Goal: Task Accomplishment & Management: Manage account settings

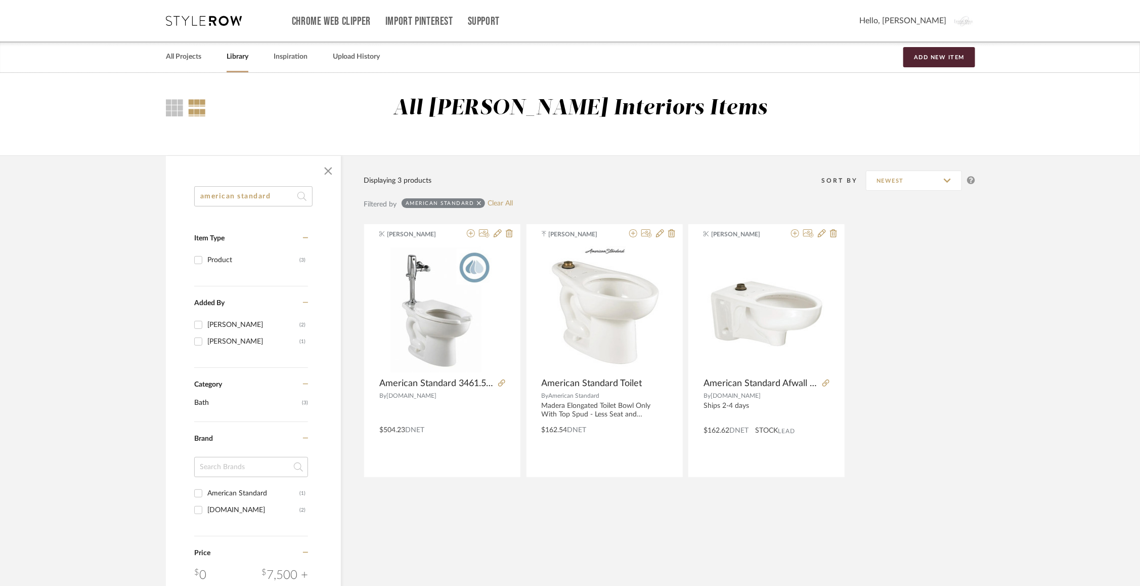
click at [205, 29] on div "Chrome Web Clipper Import Pinterest Support All Projects Library Inspiration Up…" at bounding box center [570, 20] width 809 height 41
click at [205, 24] on icon at bounding box center [204, 21] width 76 height 10
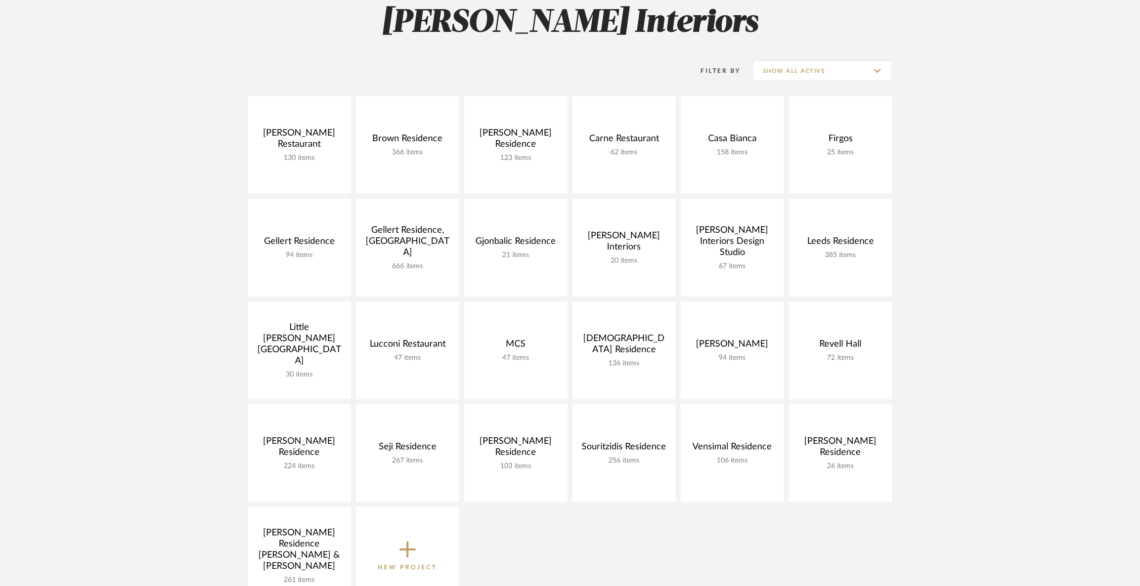
scroll to position [156, 0]
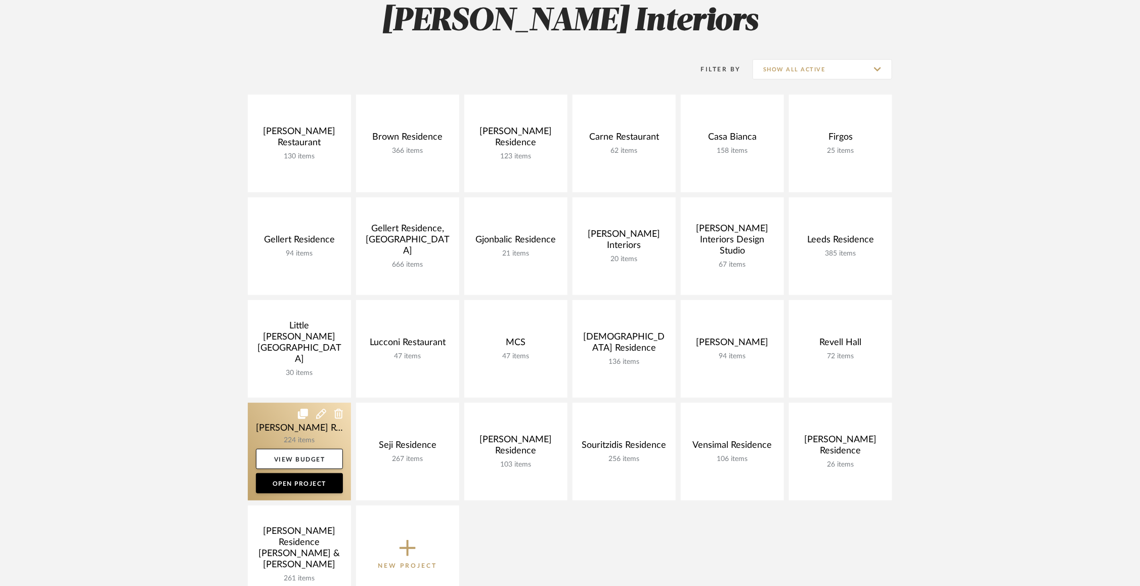
click at [273, 428] on link at bounding box center [299, 452] width 103 height 98
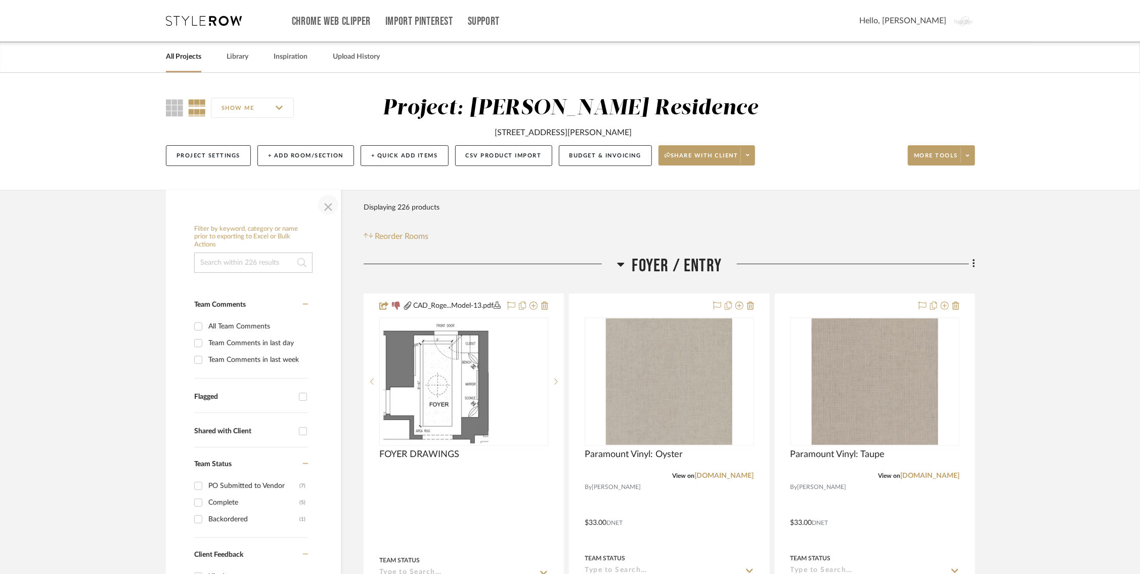
click at [329, 204] on span "button" at bounding box center [328, 205] width 24 height 24
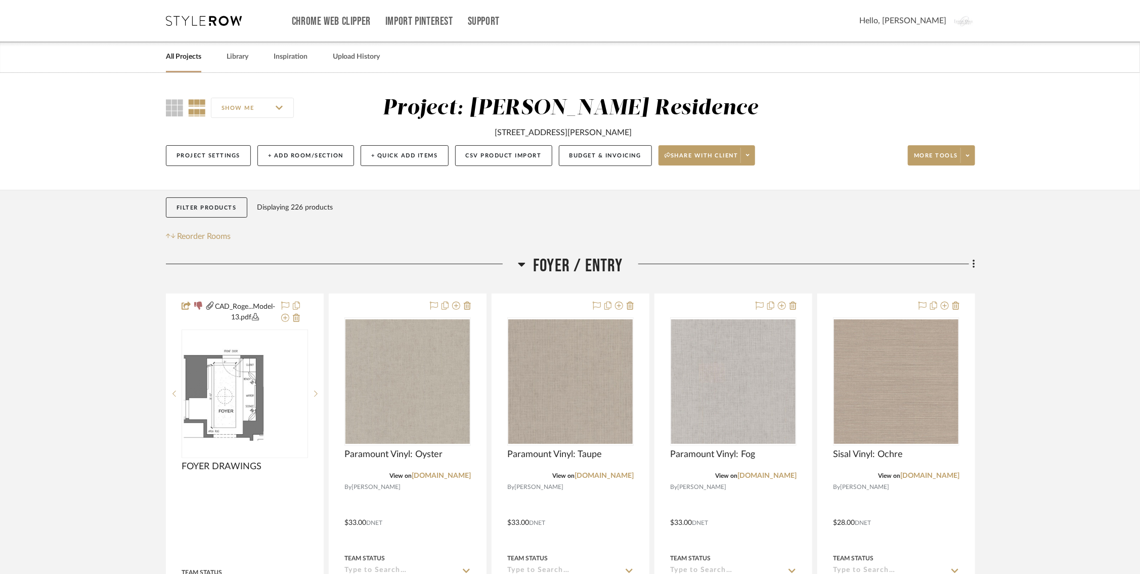
click at [520, 260] on icon at bounding box center [522, 264] width 8 height 12
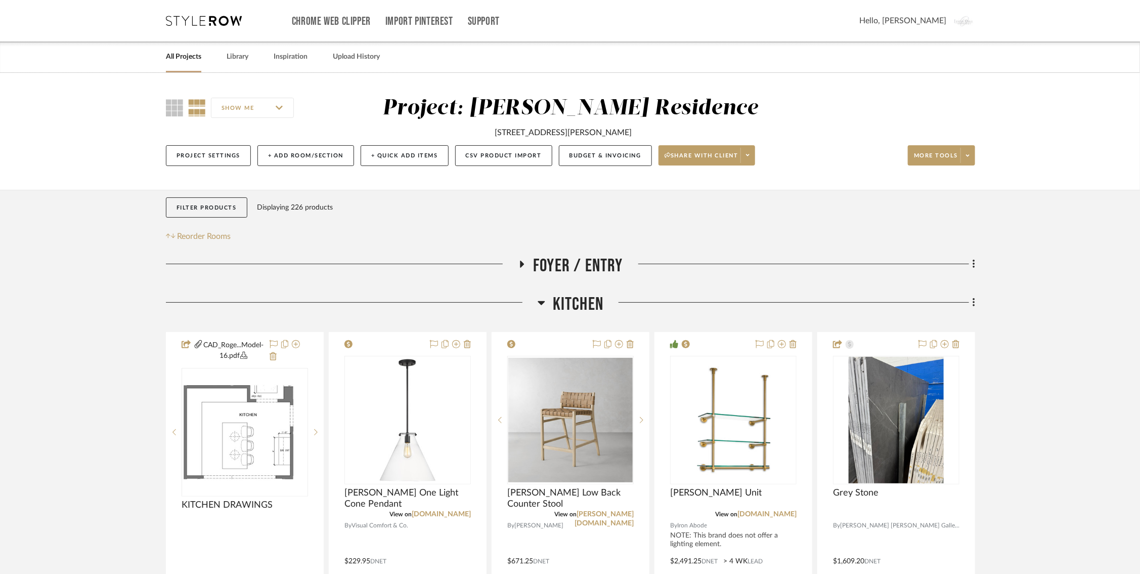
click at [541, 303] on icon at bounding box center [541, 303] width 7 height 4
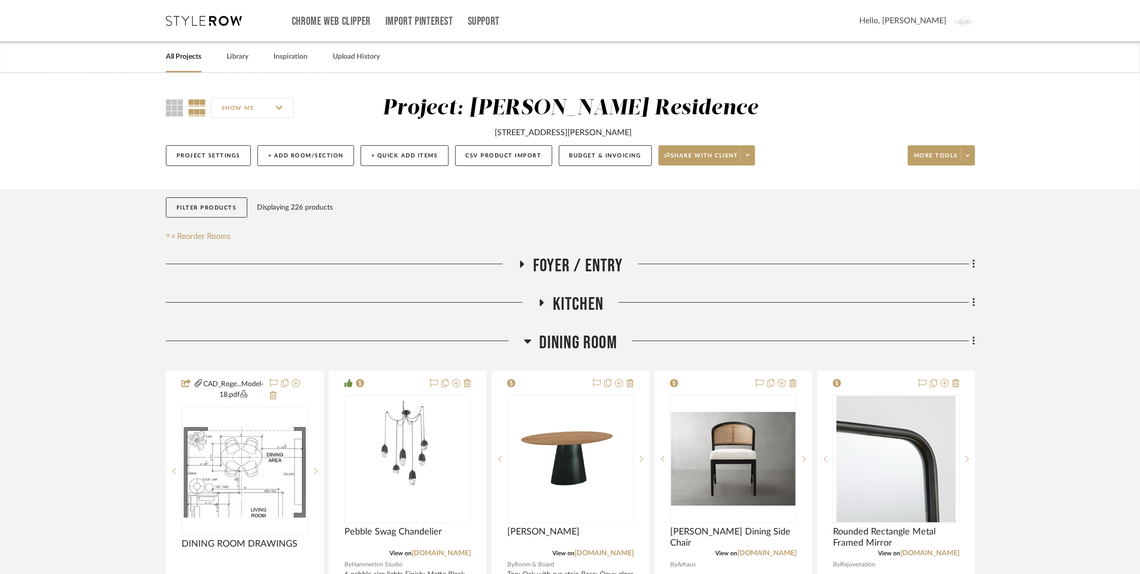
scroll to position [40, 0]
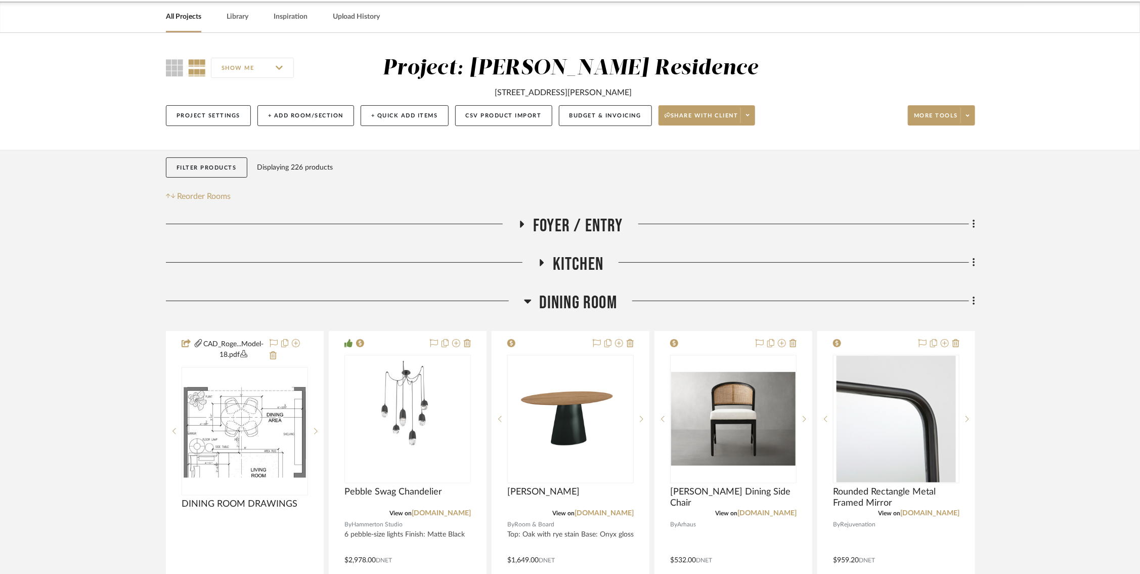
click at [528, 299] on icon at bounding box center [527, 301] width 7 height 4
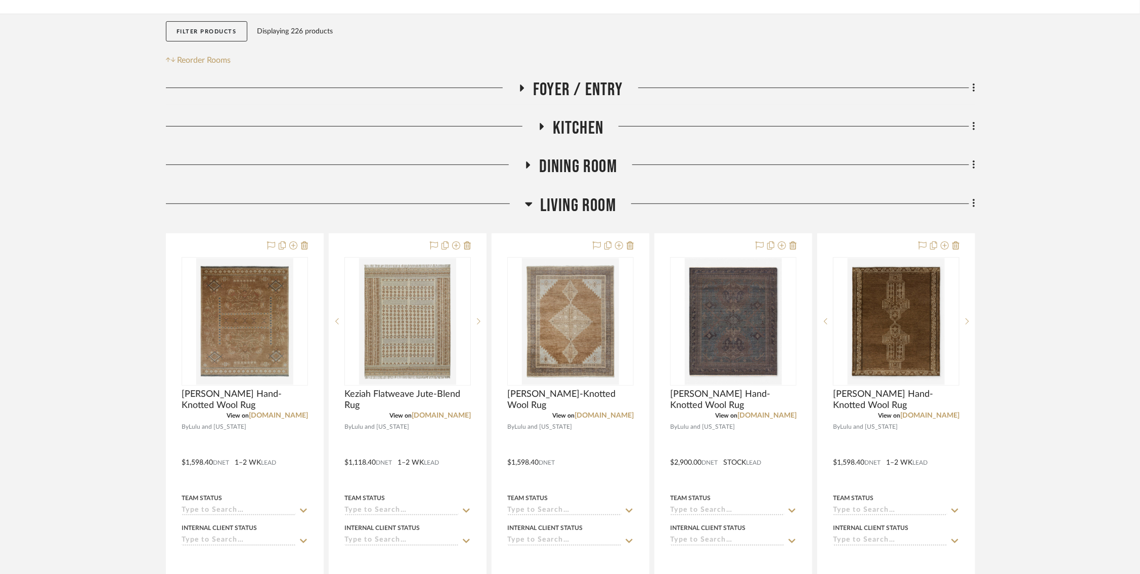
scroll to position [178, 0]
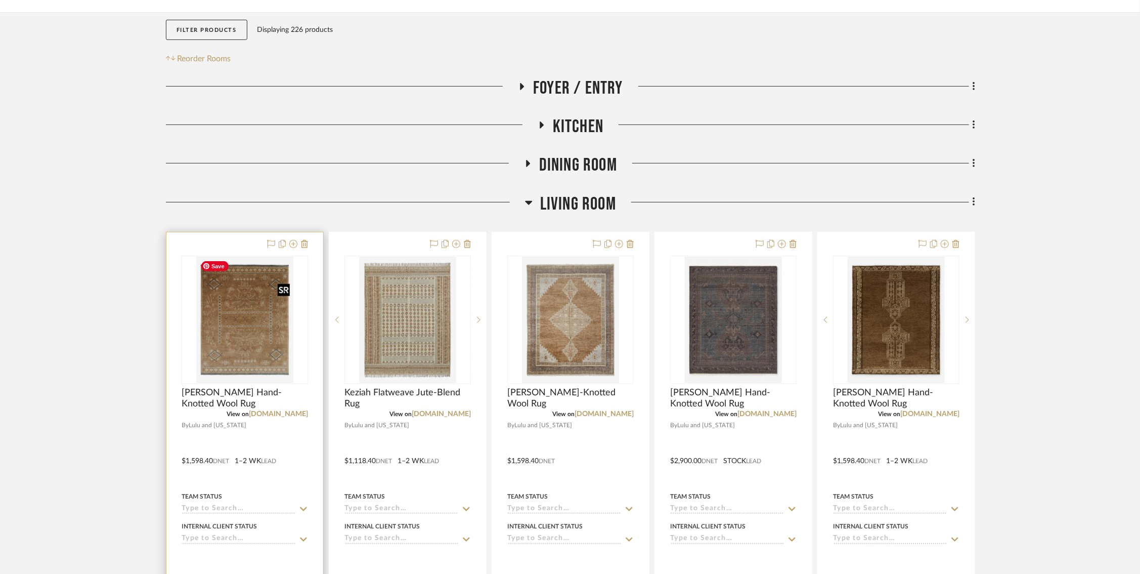
click at [0, 0] on img at bounding box center [0, 0] width 0 height 0
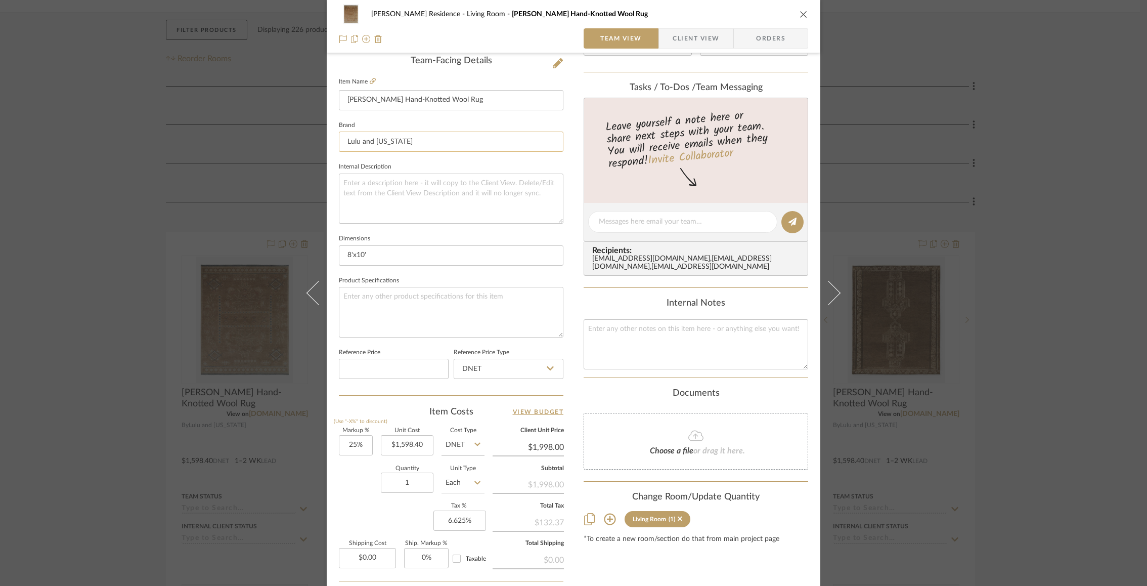
scroll to position [275, 0]
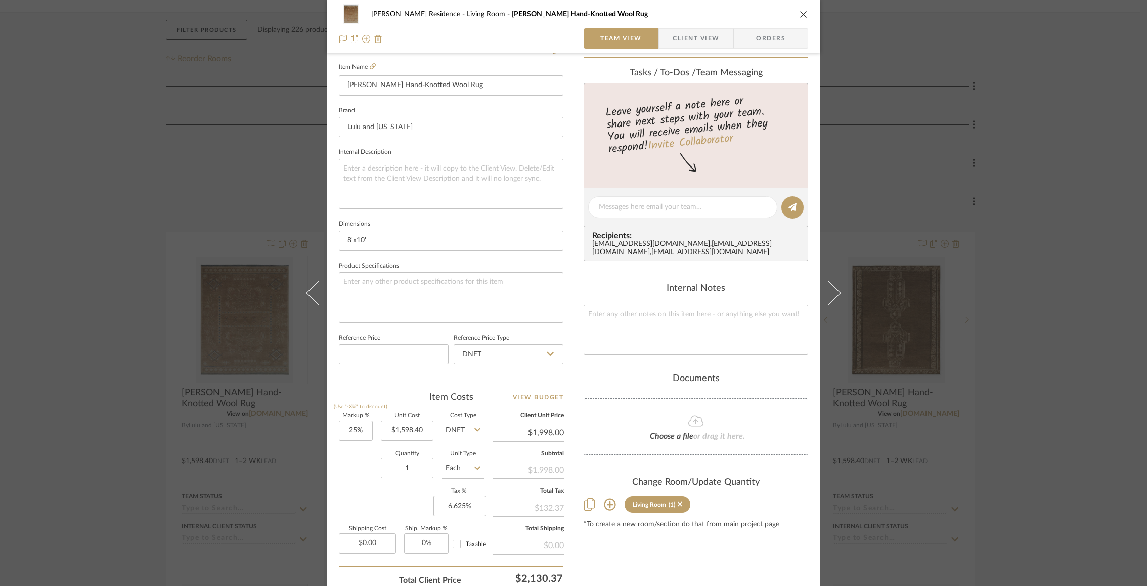
click at [993, 325] on div "Rogers Residence Living Room Theda Hand-Knotted Wool Rug Team View Client View …" at bounding box center [573, 293] width 1147 height 586
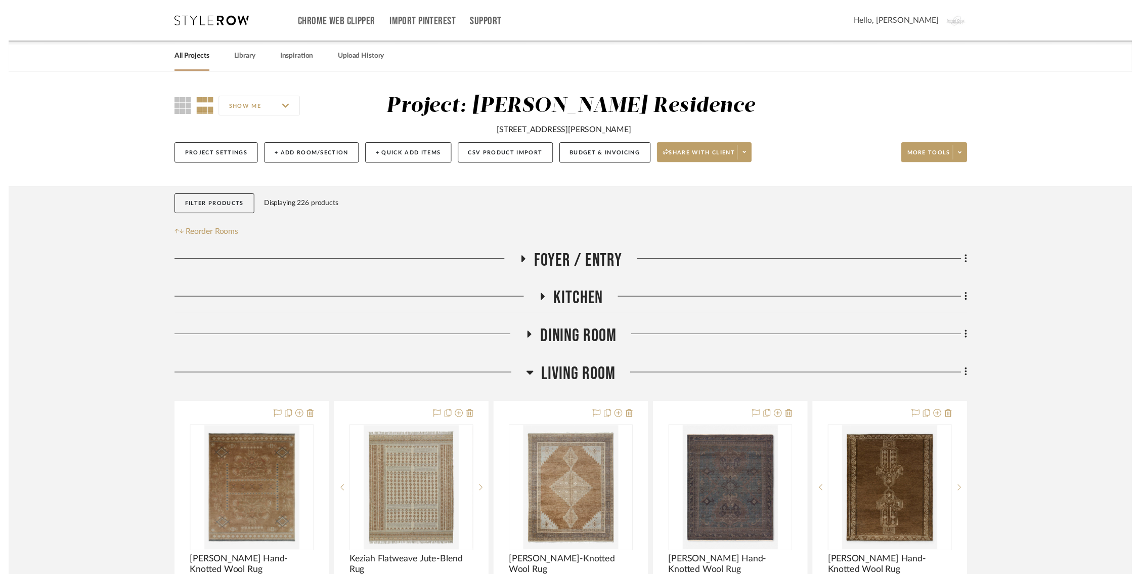
scroll to position [178, 0]
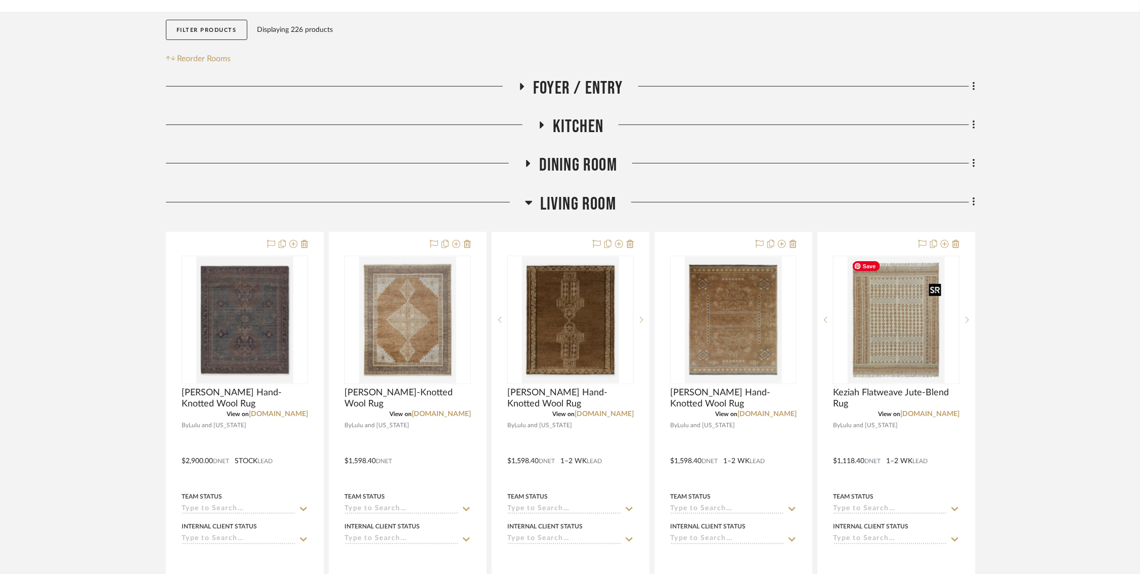
drag, startPoint x: 900, startPoint y: 333, endPoint x: 548, endPoint y: 333, distance: 352.0
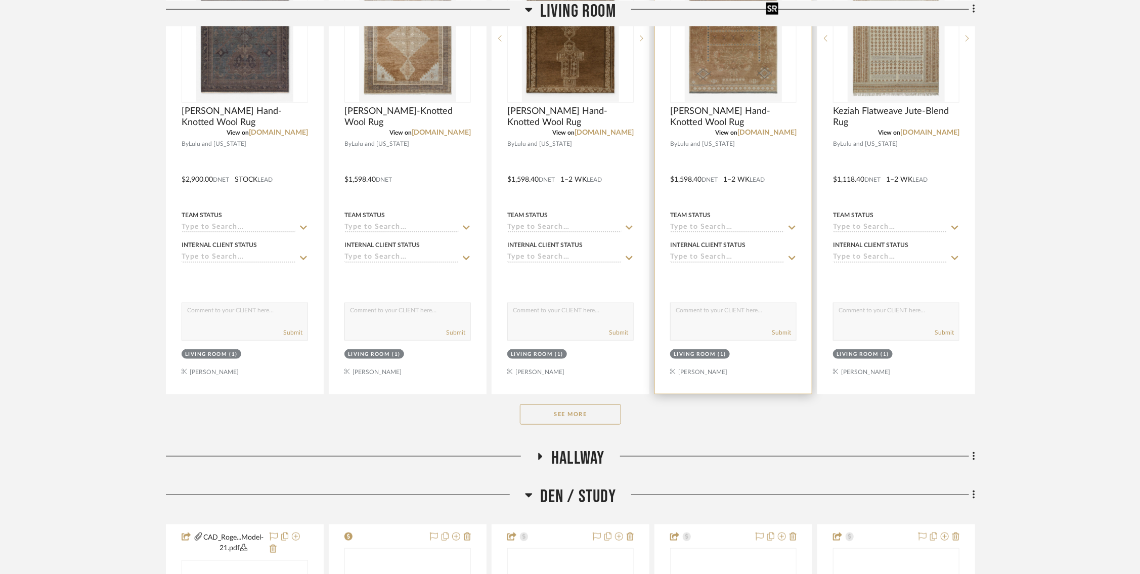
scroll to position [473, 0]
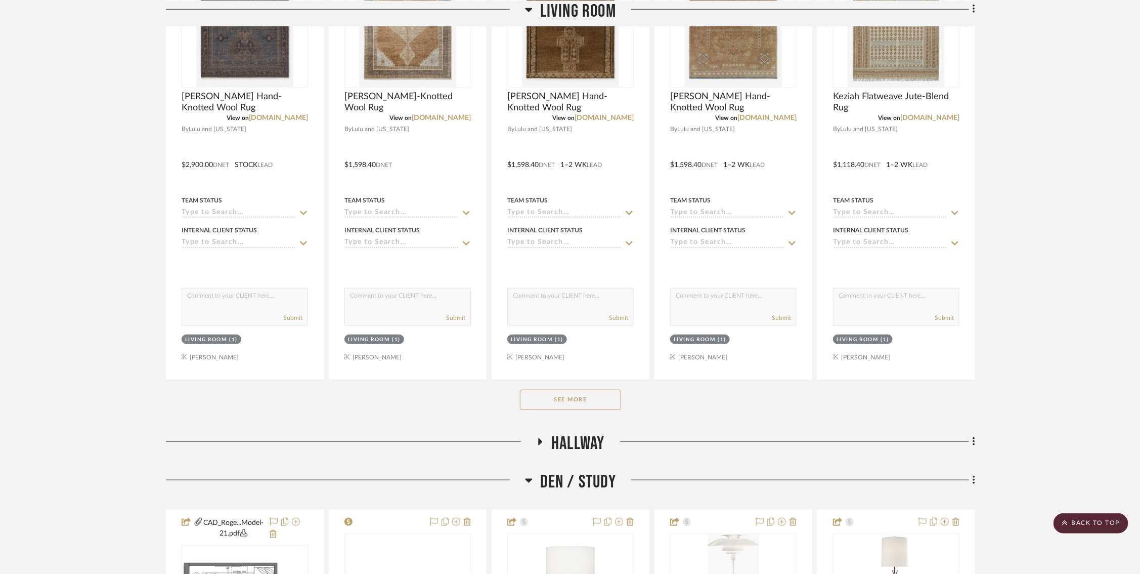
click at [587, 400] on button "See More" at bounding box center [570, 399] width 101 height 20
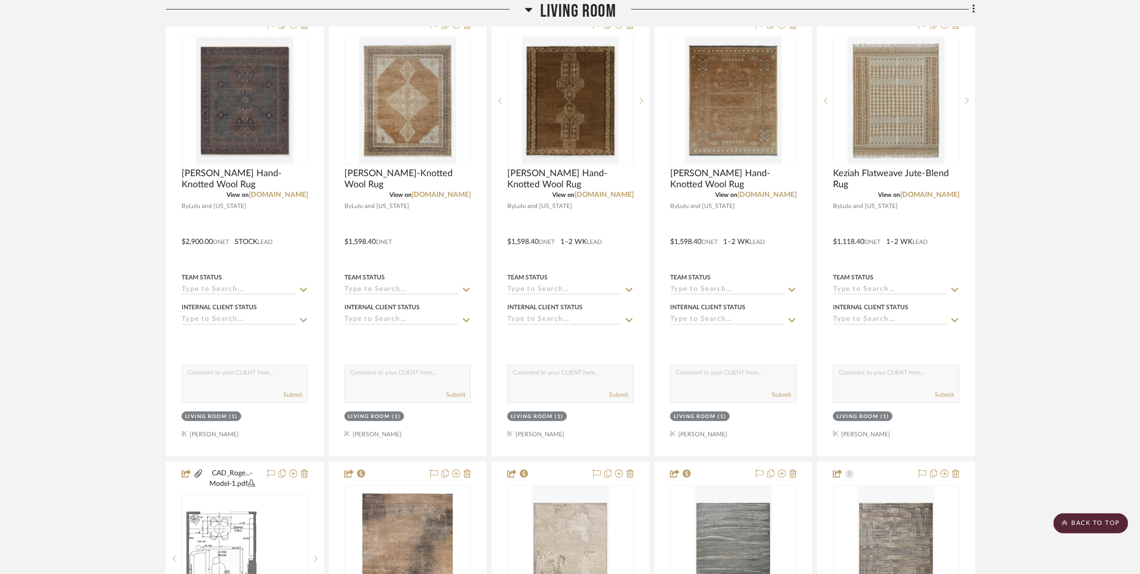
scroll to position [393, 0]
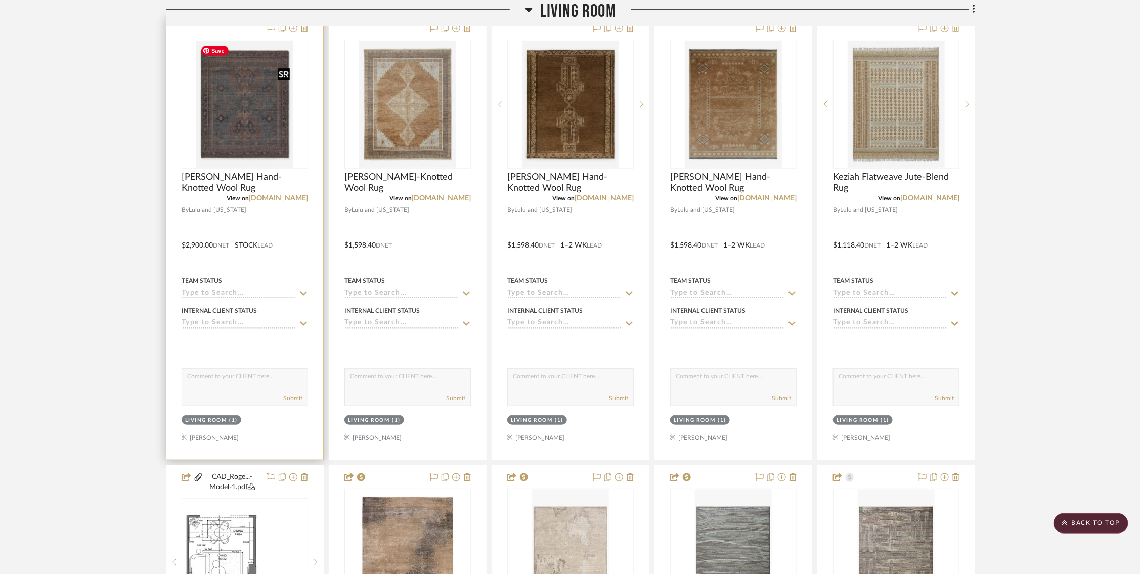
click at [243, 116] on img "0" at bounding box center [244, 104] width 97 height 126
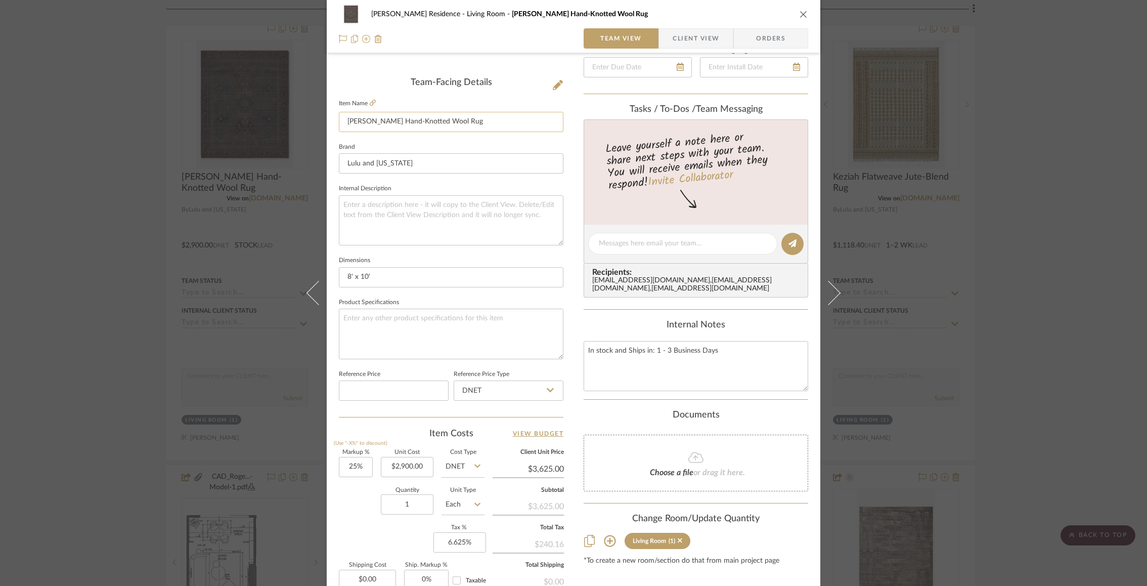
scroll to position [0, 0]
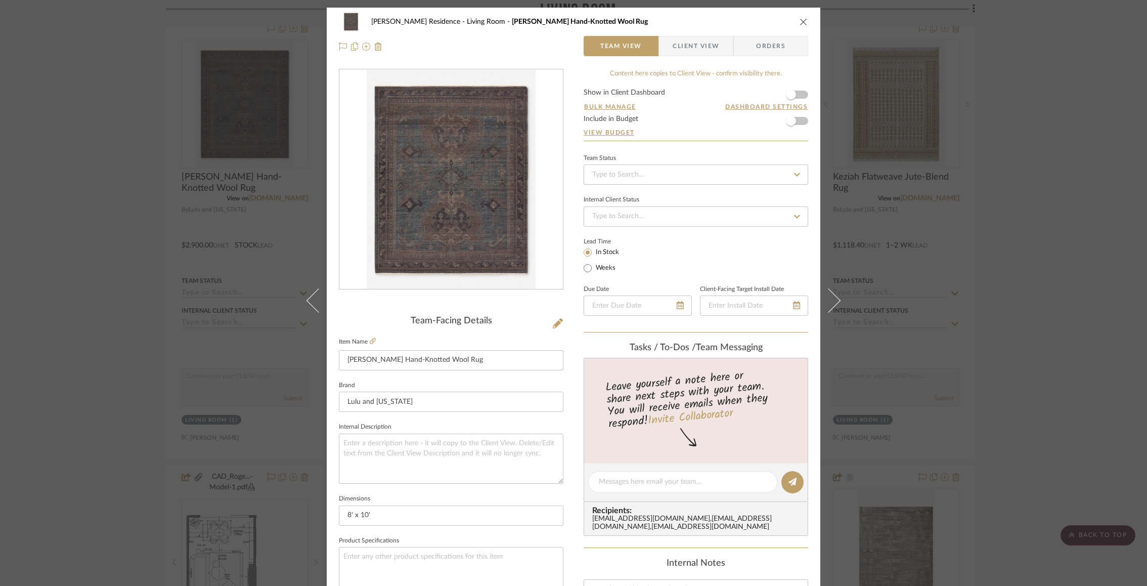
click at [800, 22] on icon "close" at bounding box center [804, 22] width 8 height 8
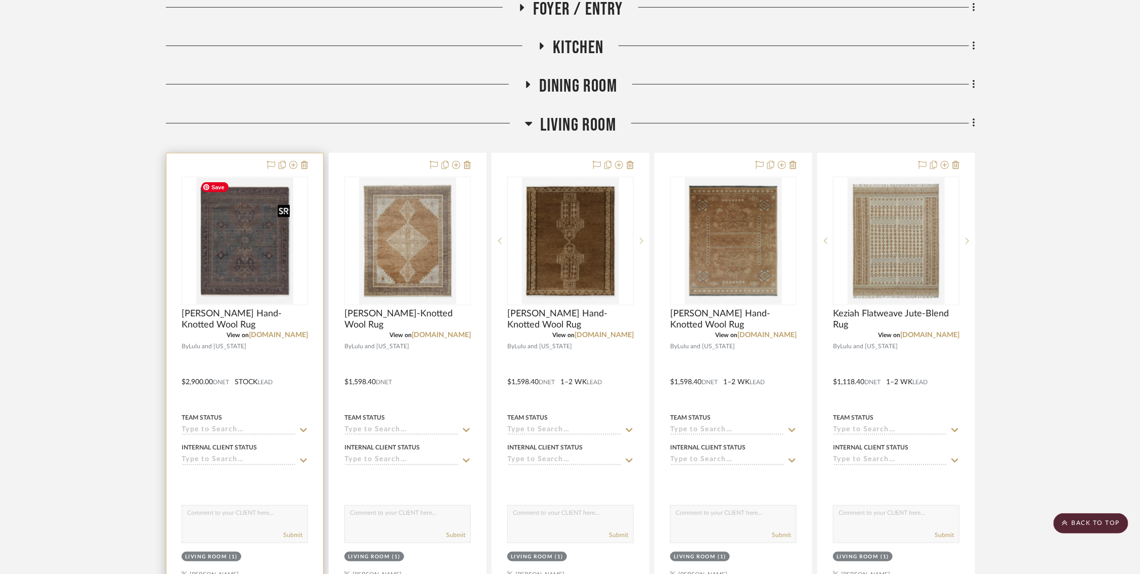
scroll to position [255, 0]
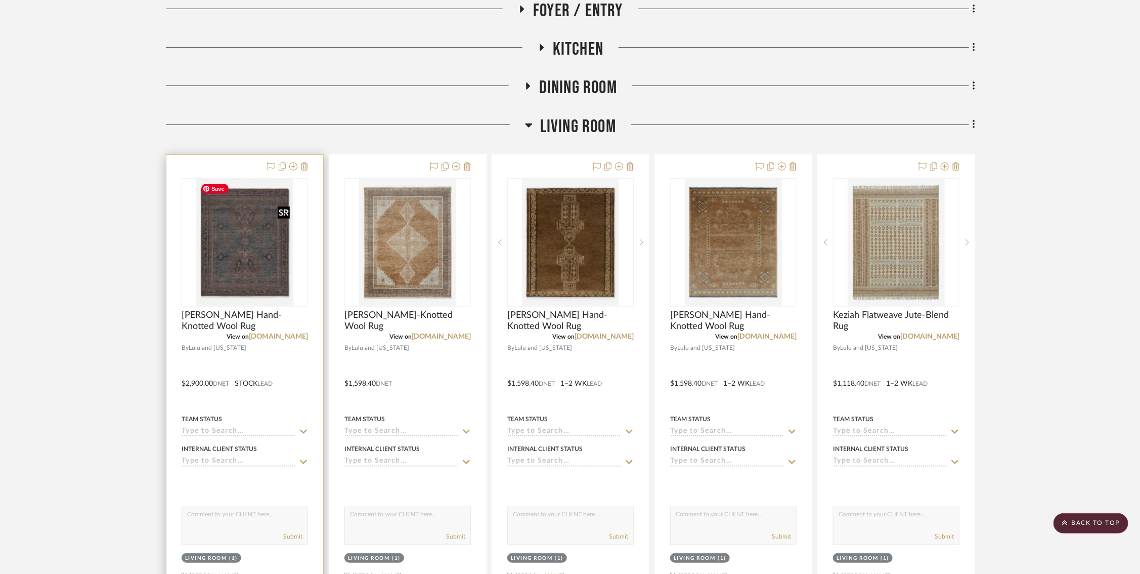
click at [243, 267] on img "0" at bounding box center [244, 242] width 97 height 126
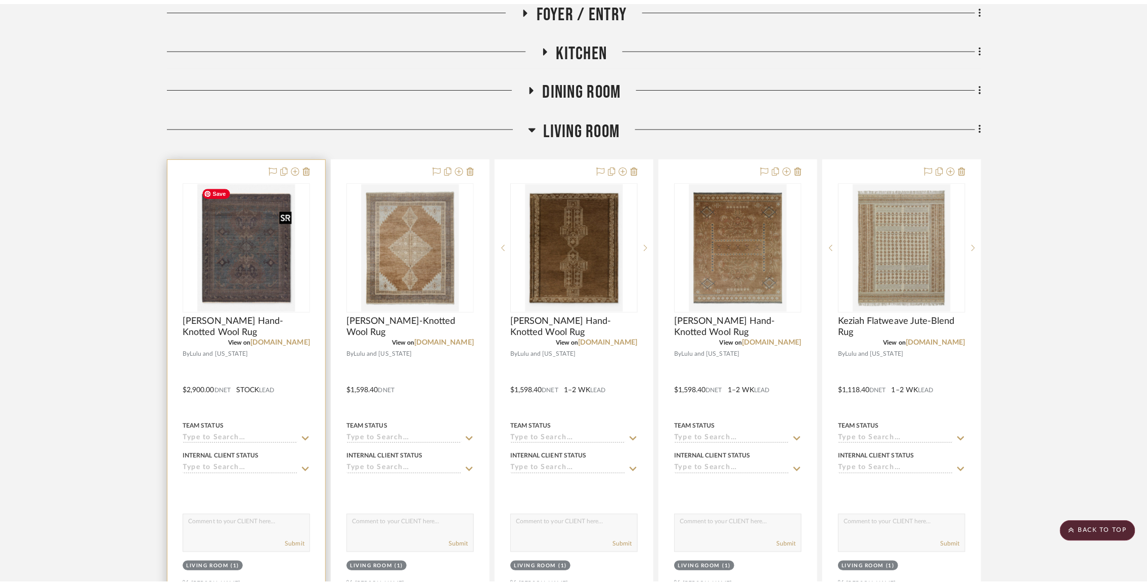
scroll to position [0, 0]
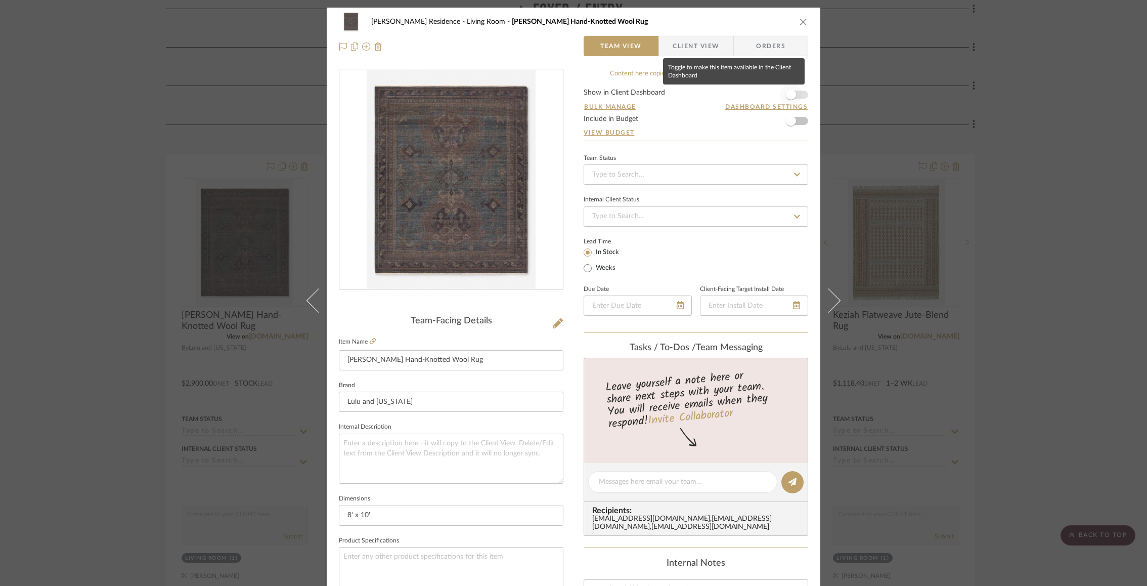
click at [787, 93] on span "button" at bounding box center [791, 95] width 10 height 10
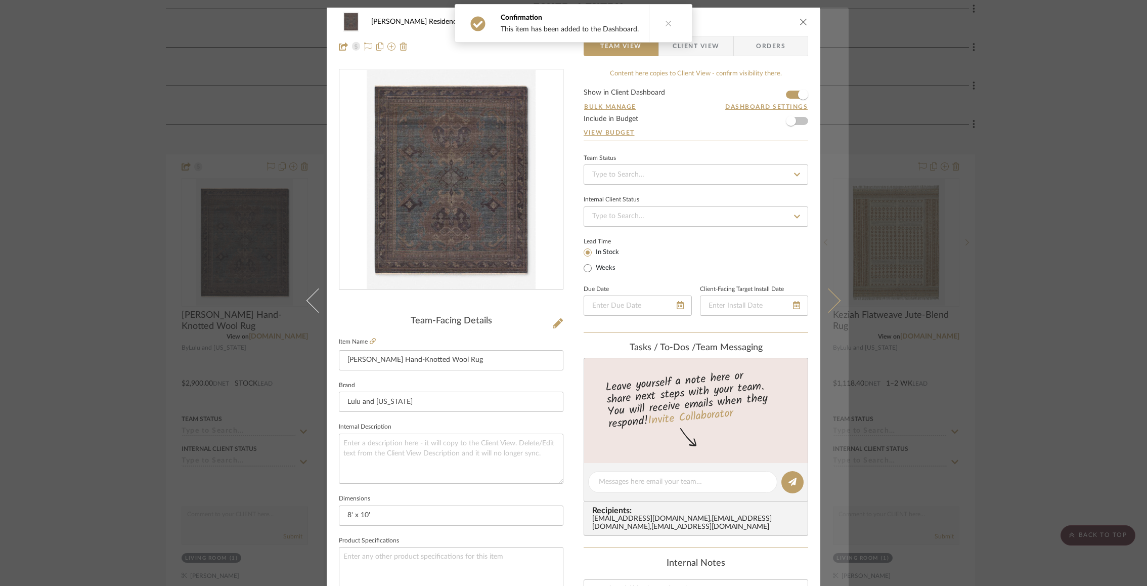
click at [835, 305] on button at bounding box center [834, 301] width 28 height 586
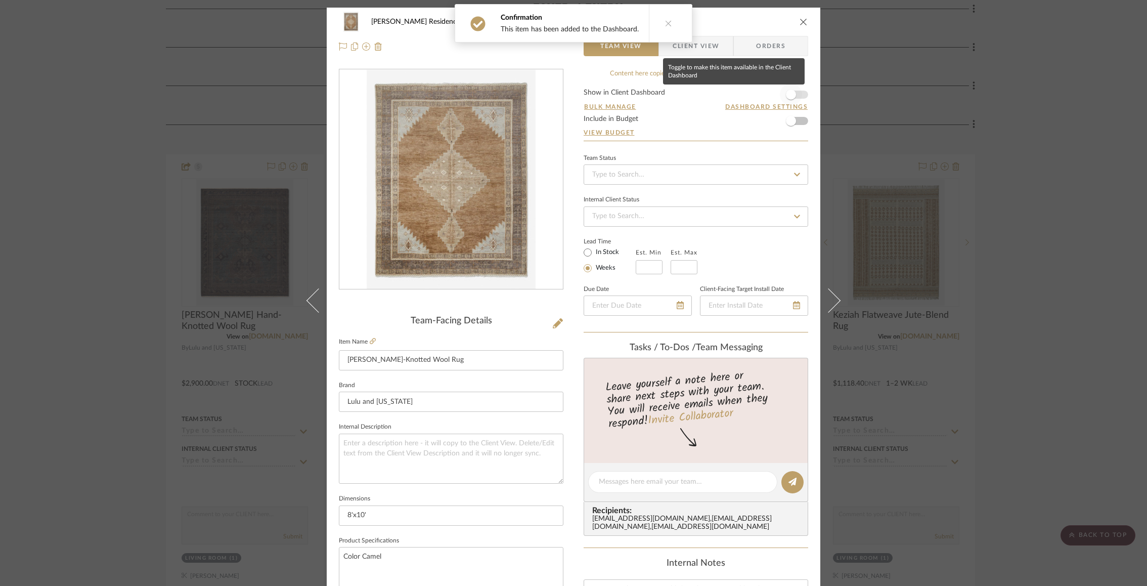
click at [789, 93] on span "button" at bounding box center [791, 95] width 10 height 10
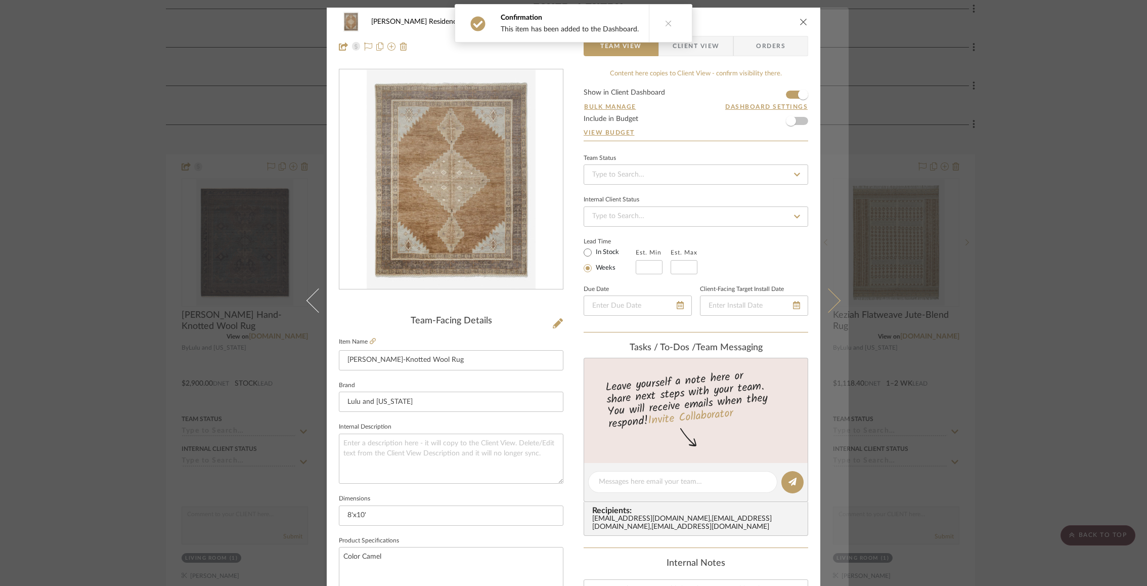
click at [833, 301] on icon at bounding box center [828, 300] width 24 height 24
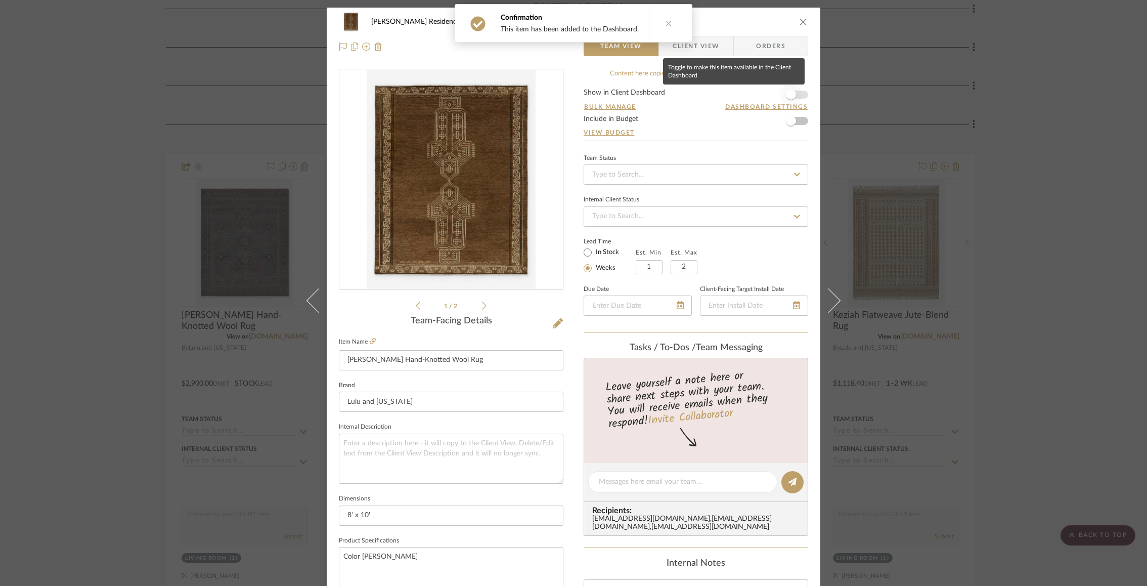
click at [791, 93] on span "button" at bounding box center [791, 95] width 10 height 10
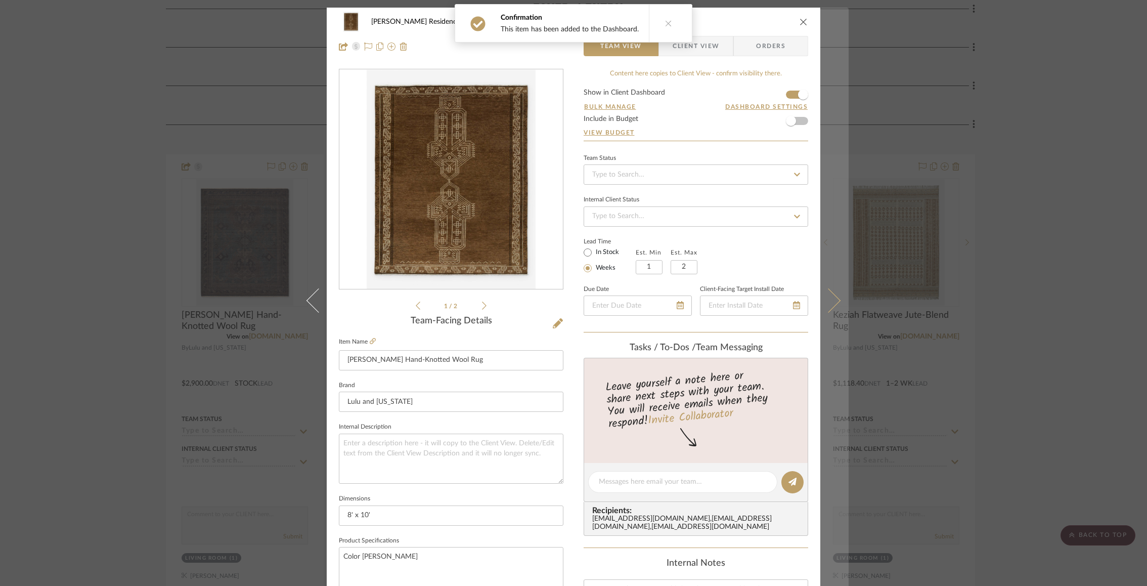
click at [831, 295] on icon at bounding box center [828, 300] width 24 height 24
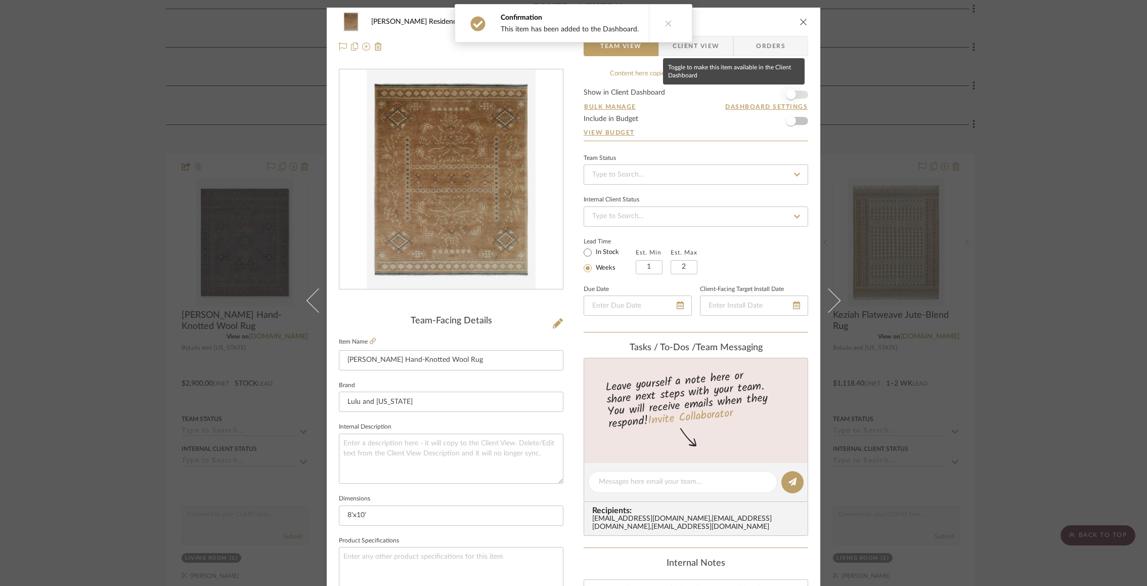
click at [786, 90] on span "button" at bounding box center [791, 95] width 10 height 10
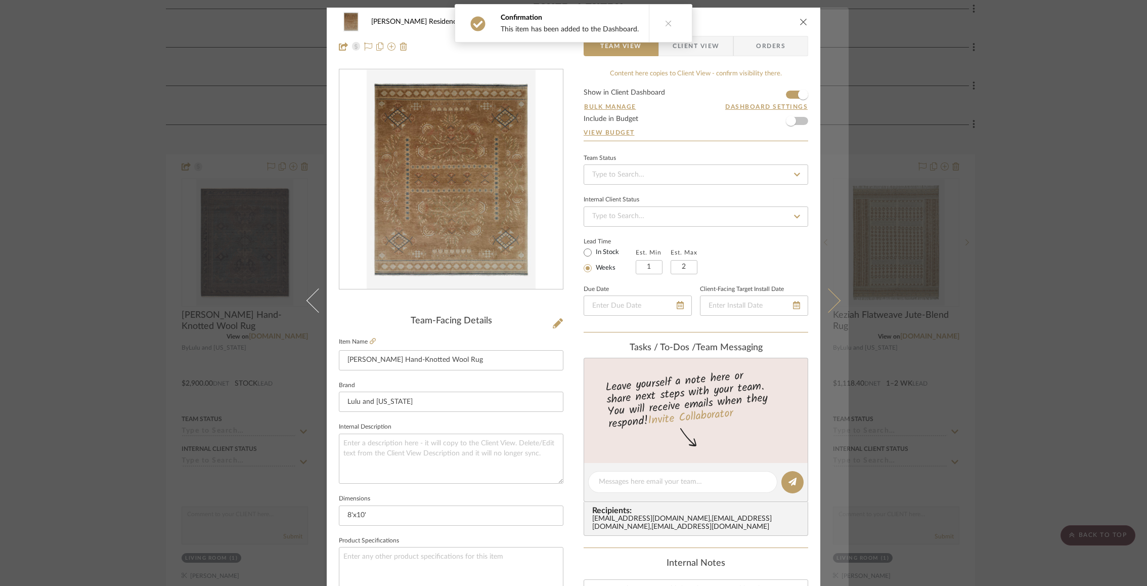
click at [831, 295] on icon at bounding box center [828, 300] width 24 height 24
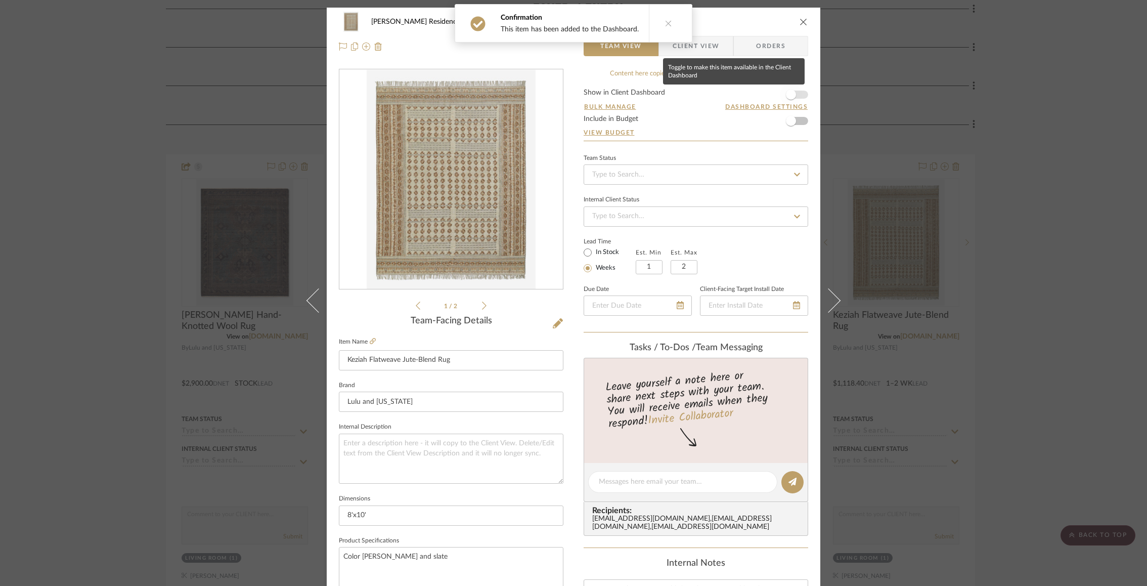
click at [786, 96] on span "button" at bounding box center [791, 95] width 10 height 10
click at [975, 264] on div "Rogers Residence Living Room Keziah Flatweave Jute-Blend Rug Team View Client V…" at bounding box center [573, 293] width 1147 height 586
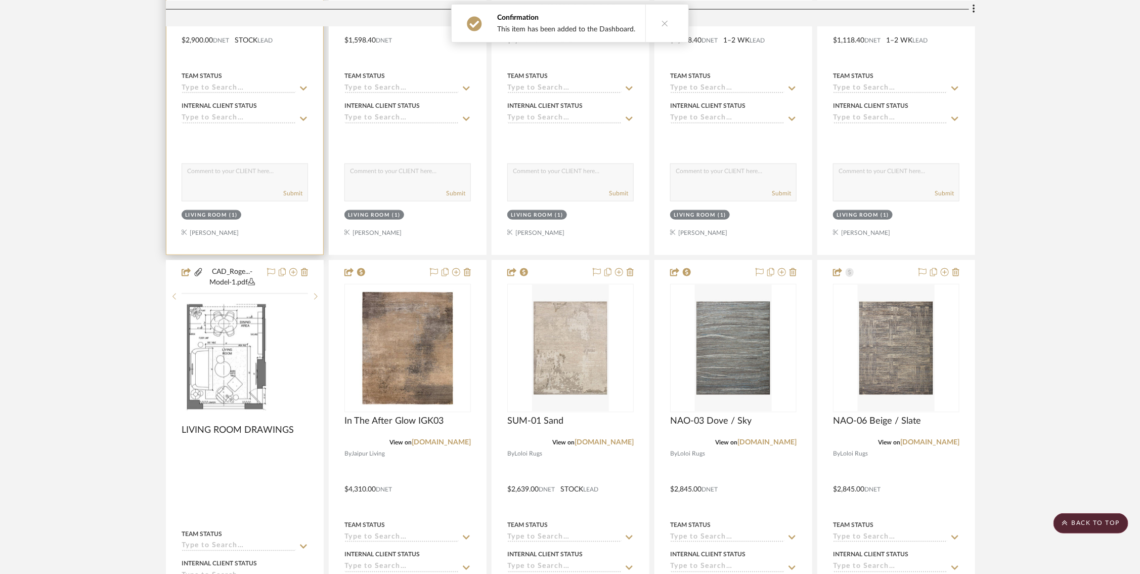
scroll to position [669, 0]
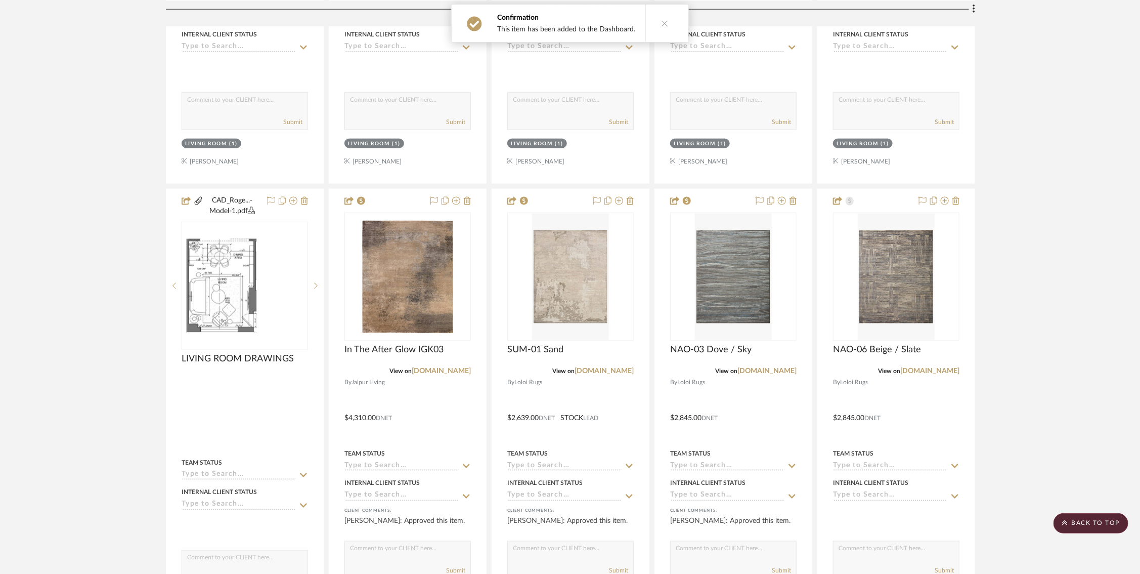
click at [662, 18] on button at bounding box center [664, 23] width 39 height 37
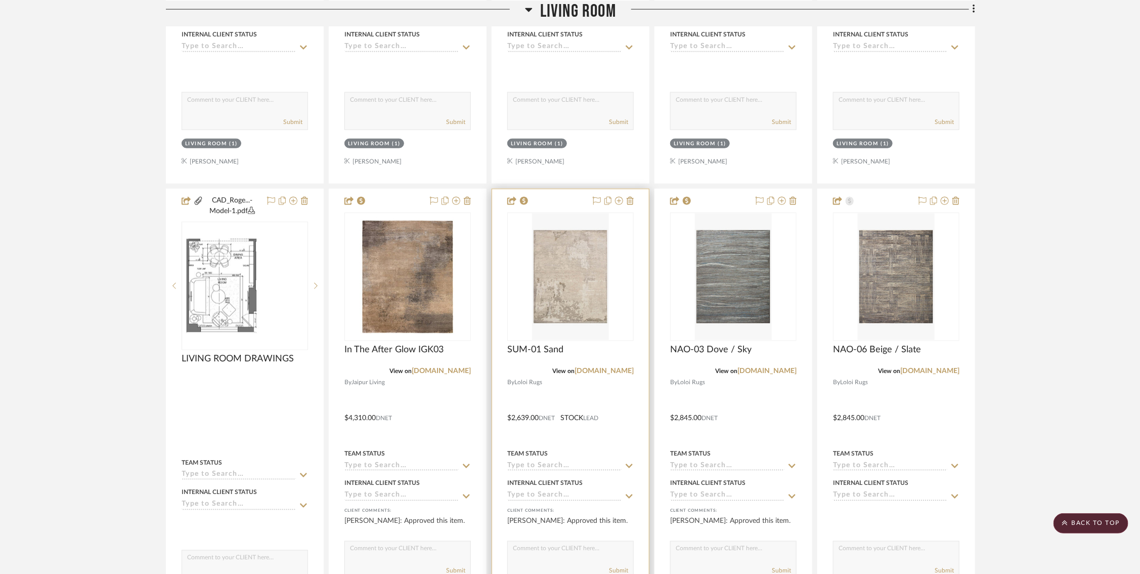
scroll to position [0, 0]
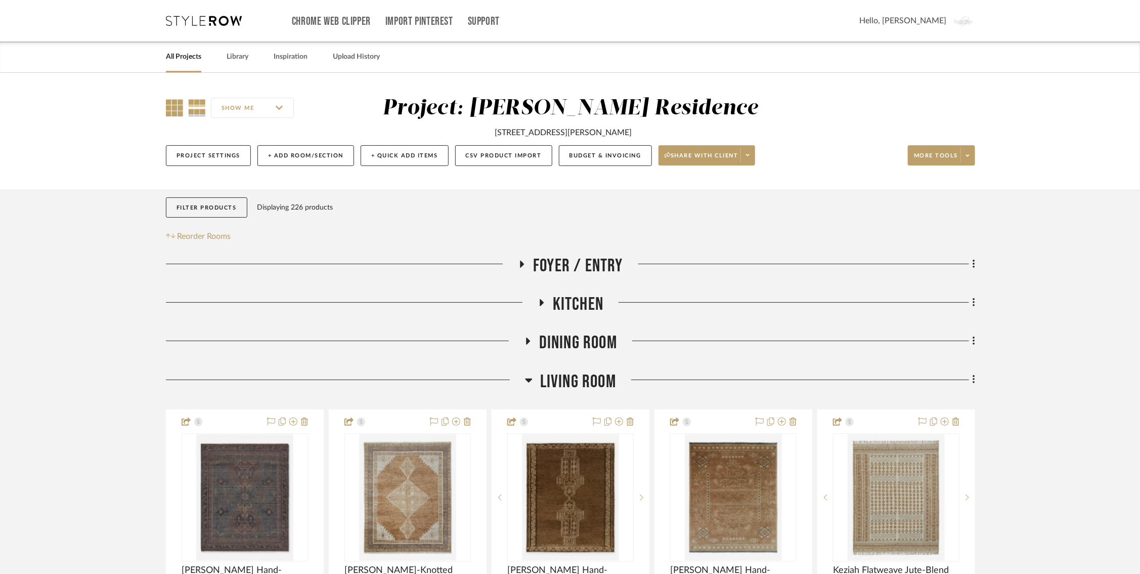
click at [173, 108] on icon at bounding box center [174, 107] width 17 height 17
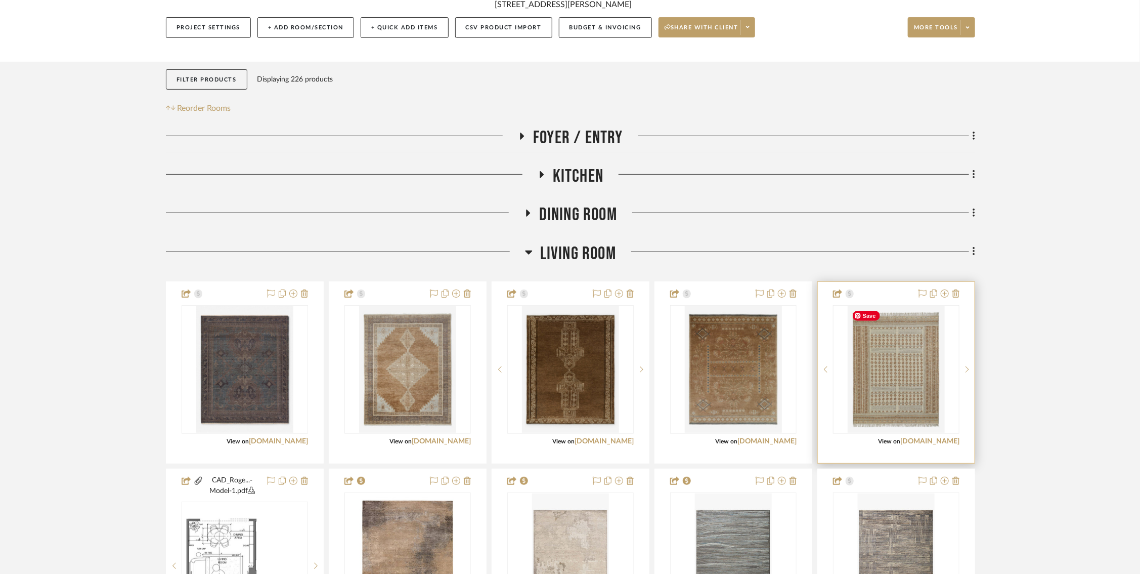
scroll to position [152, 0]
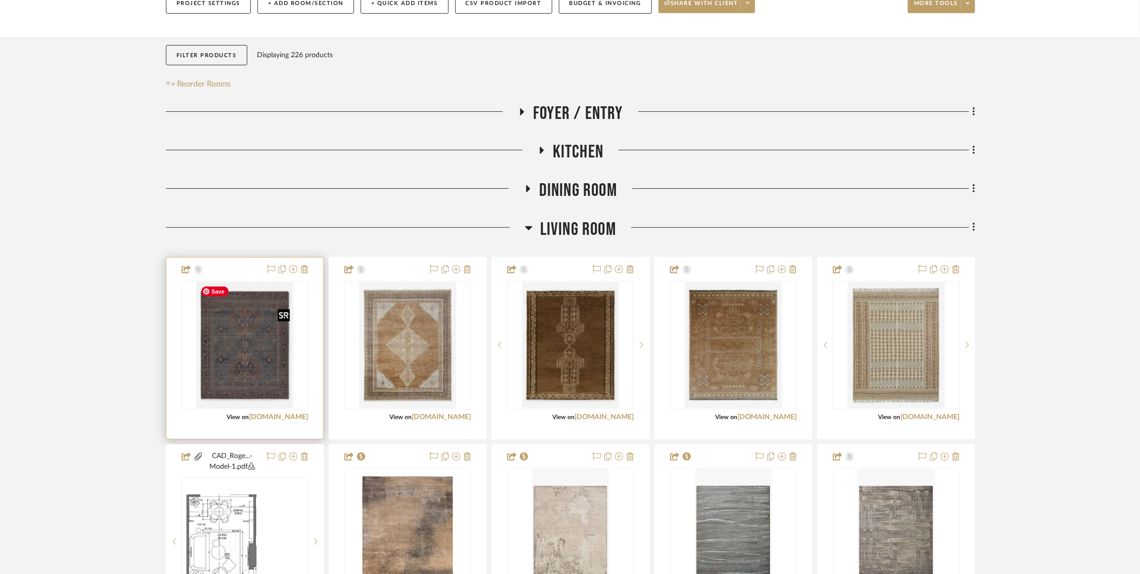
click at [245, 356] on img "0" at bounding box center [244, 345] width 97 height 126
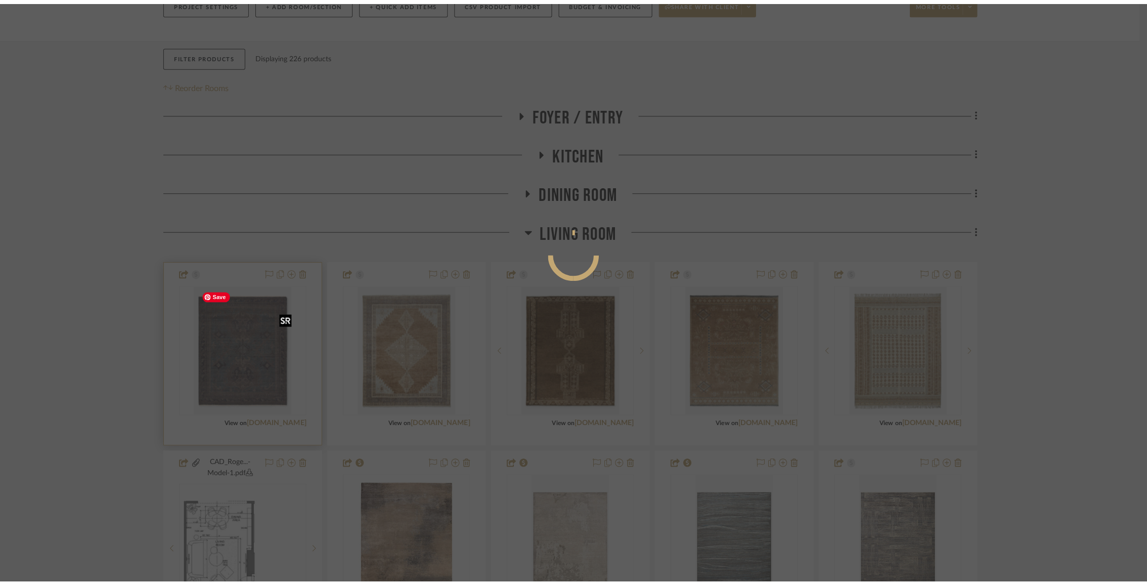
scroll to position [0, 0]
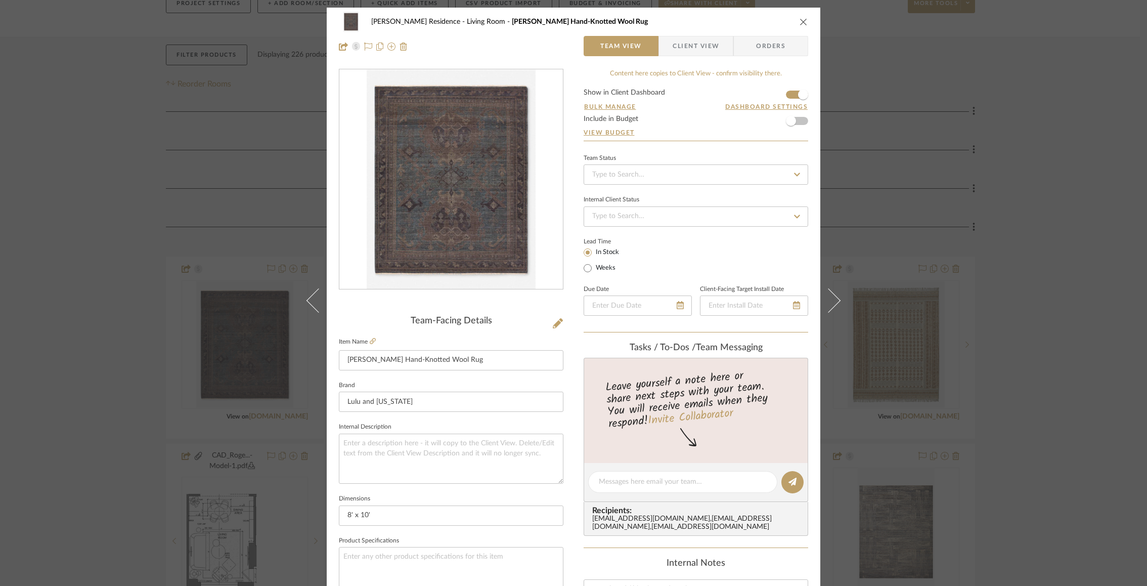
click at [454, 191] on img "0" at bounding box center [451, 179] width 169 height 219
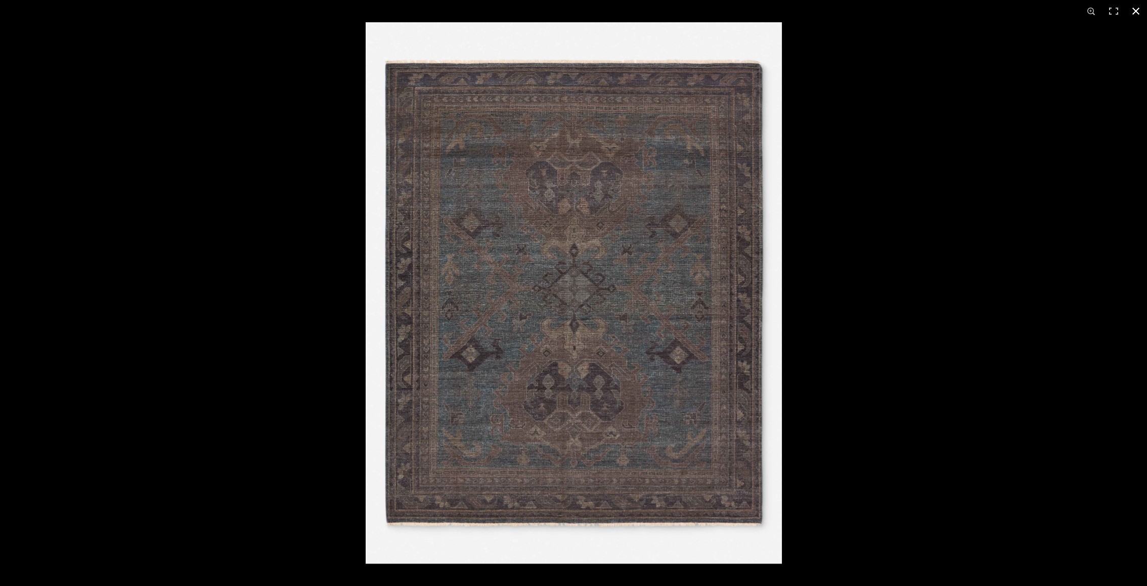
click at [1135, 7] on button at bounding box center [1136, 11] width 22 height 22
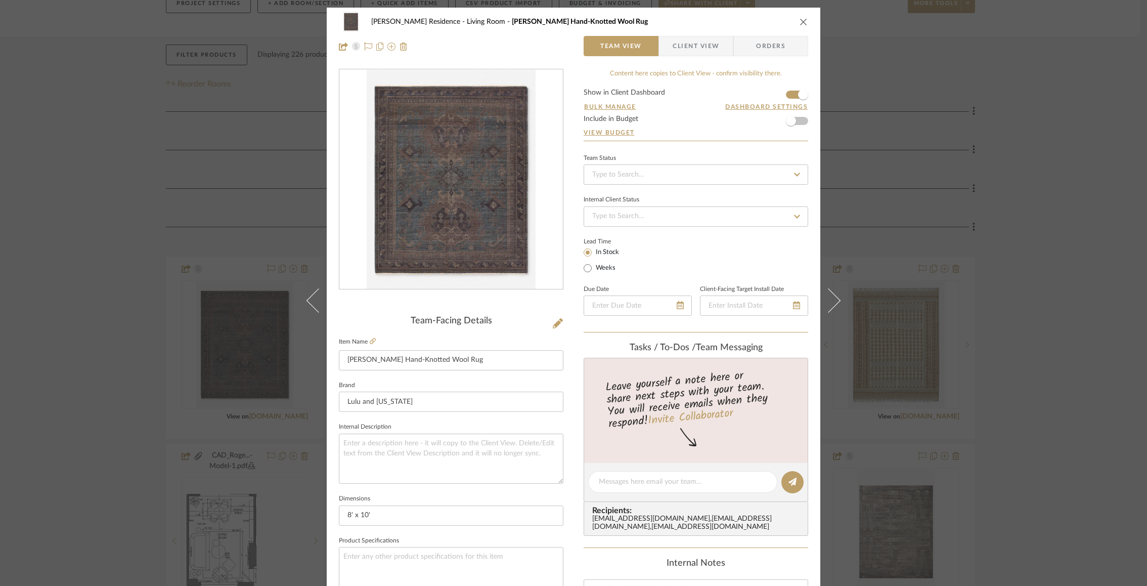
click at [803, 18] on icon "close" at bounding box center [804, 22] width 8 height 8
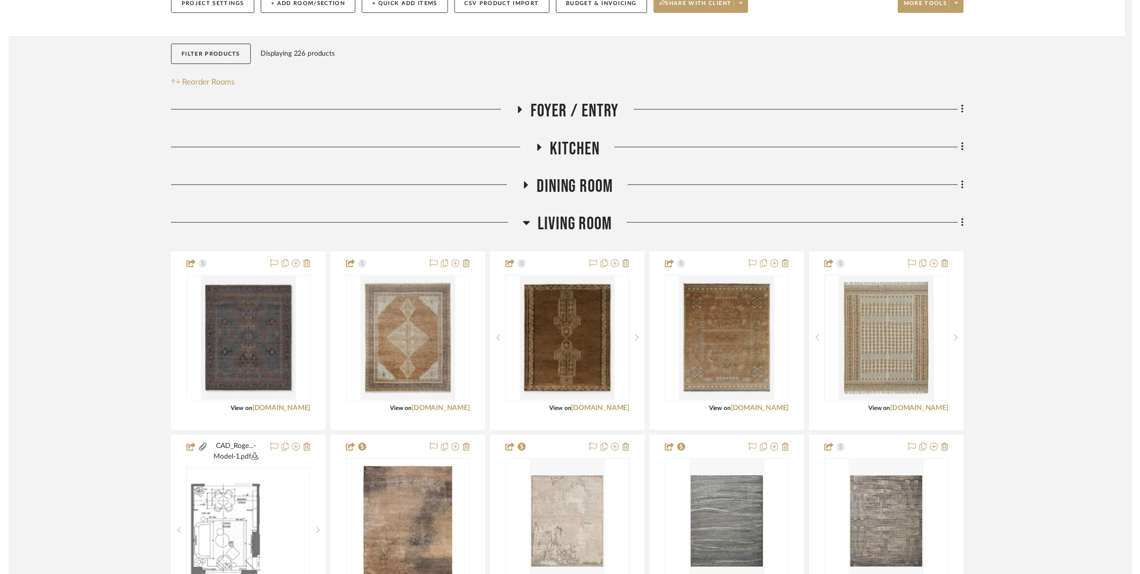
scroll to position [152, 0]
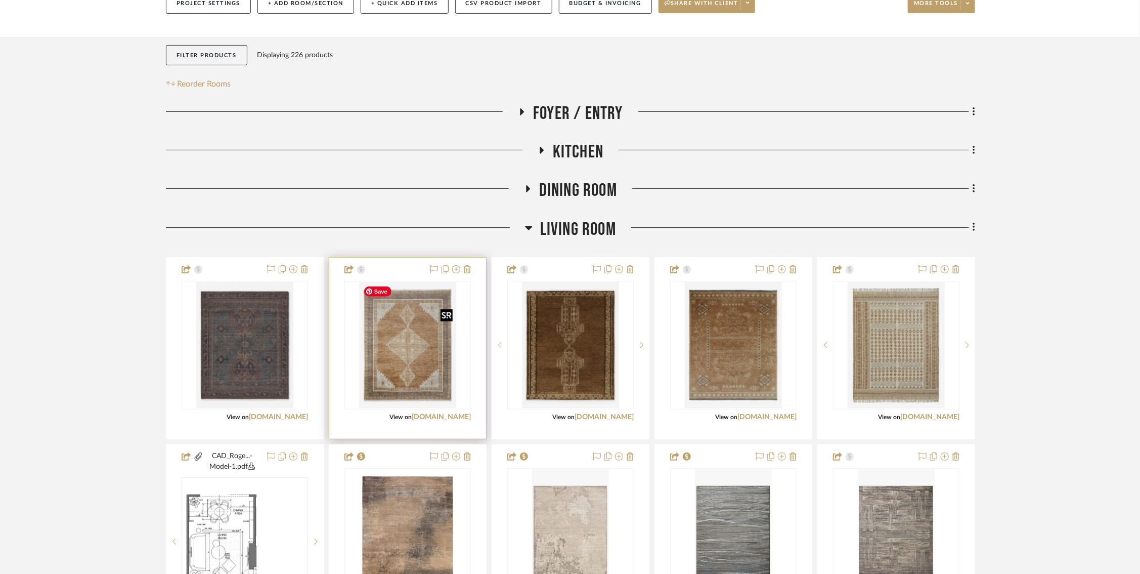
click at [445, 354] on img "0" at bounding box center [407, 345] width 97 height 126
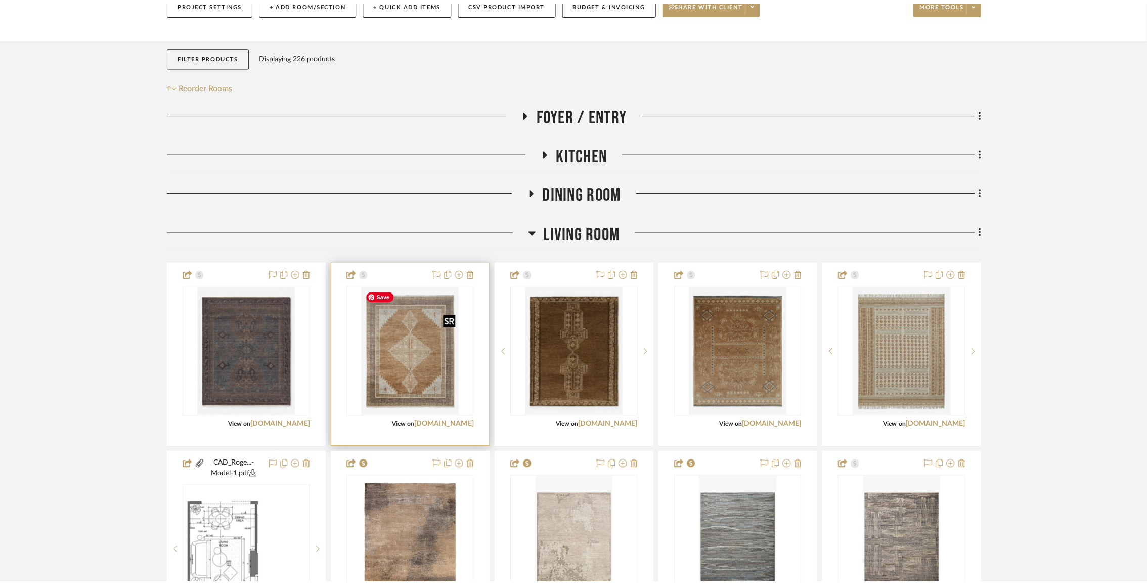
scroll to position [0, 0]
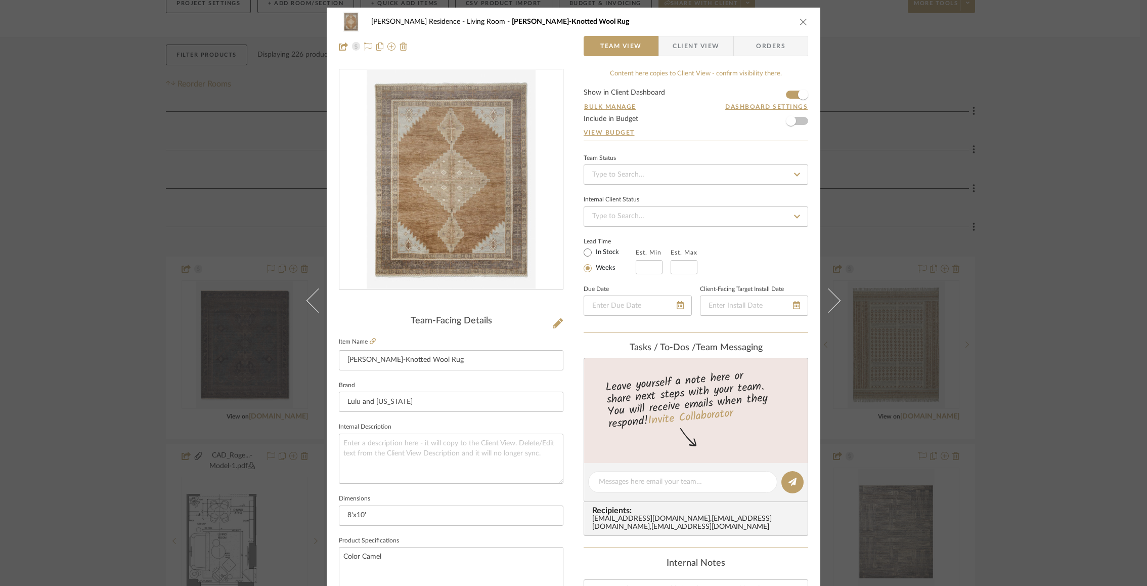
click at [438, 207] on img "0" at bounding box center [451, 179] width 169 height 219
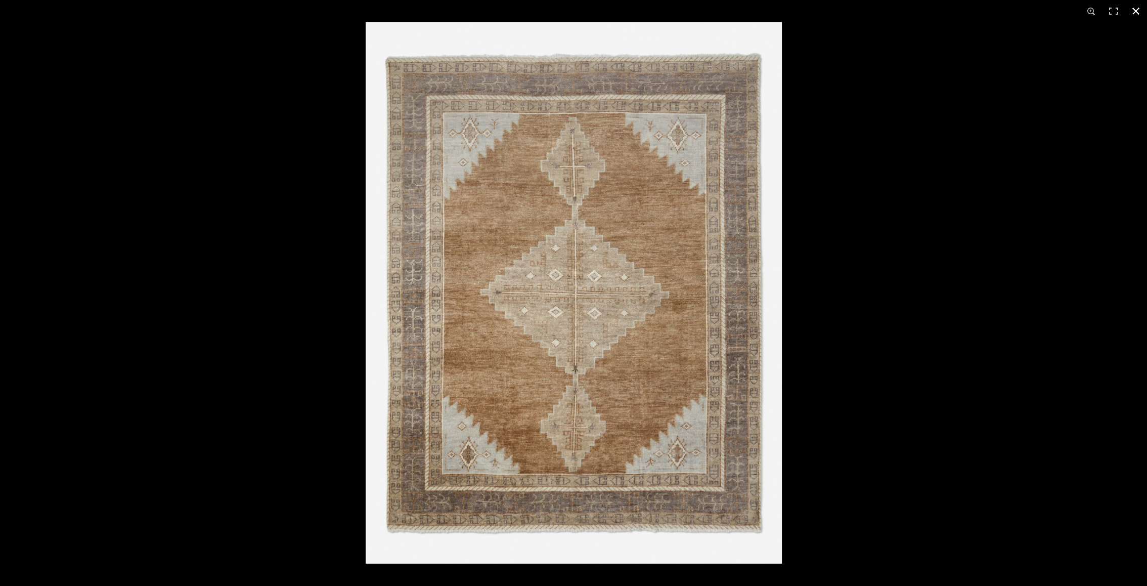
click at [996, 364] on div at bounding box center [939, 315] width 1147 height 586
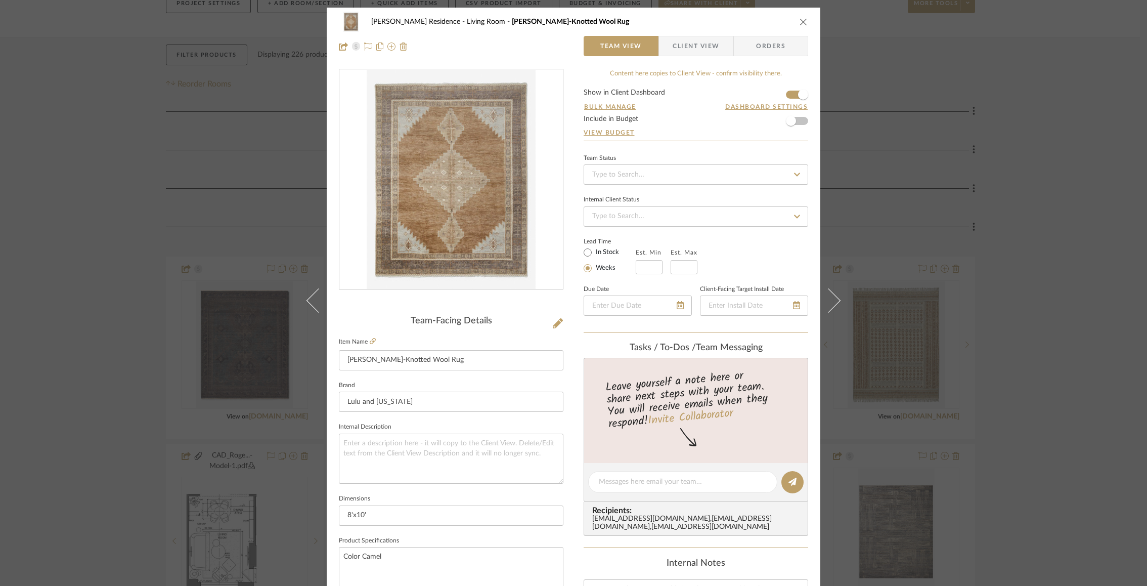
click at [1023, 219] on div "Rogers Residence Living Room Kate Hand-Knotted Wool Rug Team View Client View O…" at bounding box center [573, 293] width 1147 height 586
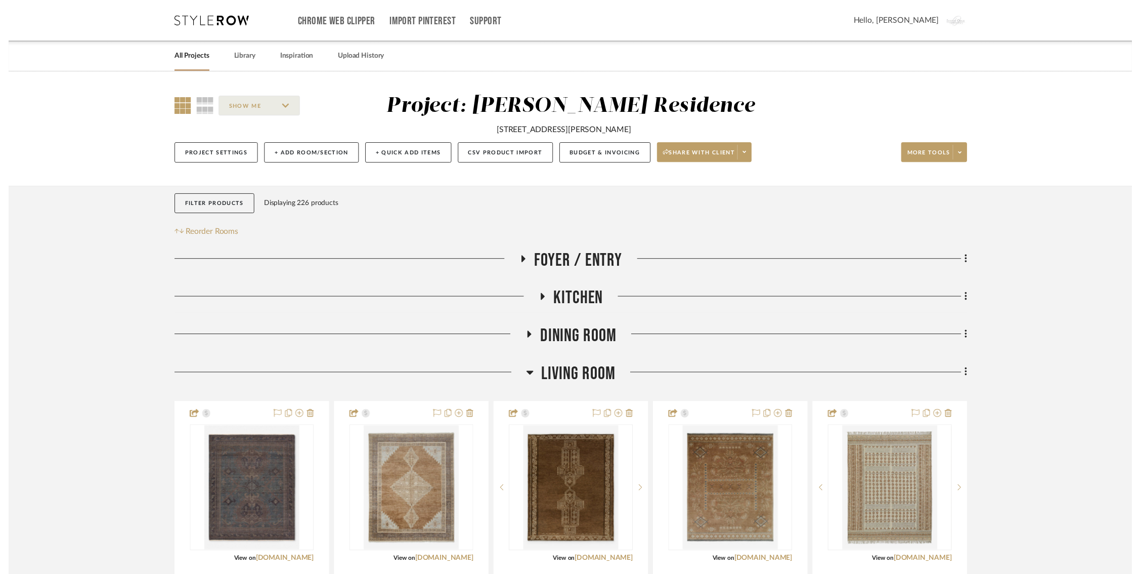
scroll to position [152, 0]
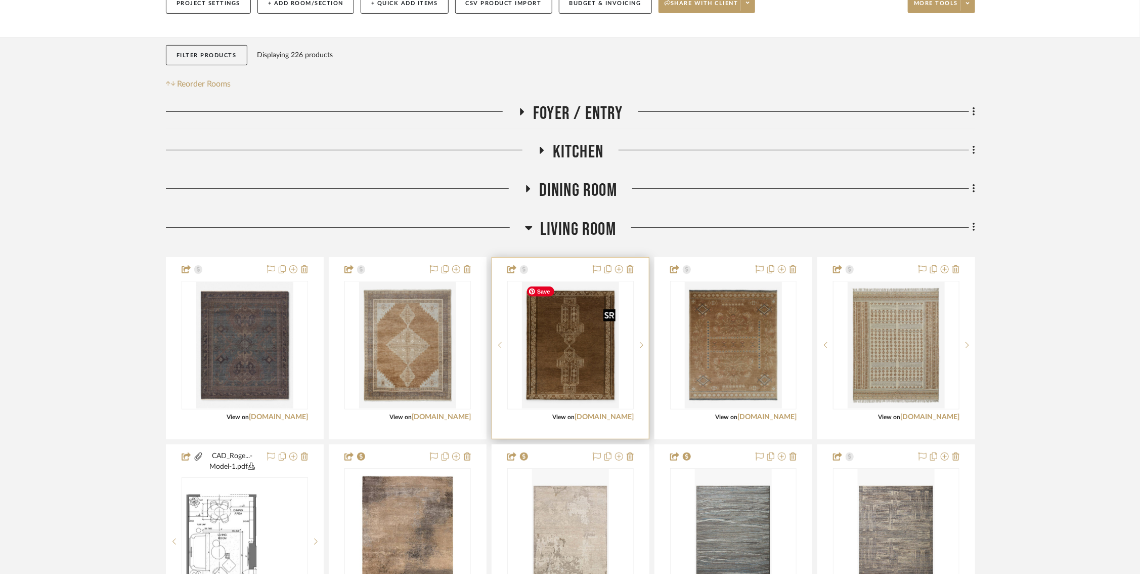
click at [570, 358] on img "0" at bounding box center [570, 345] width 97 height 126
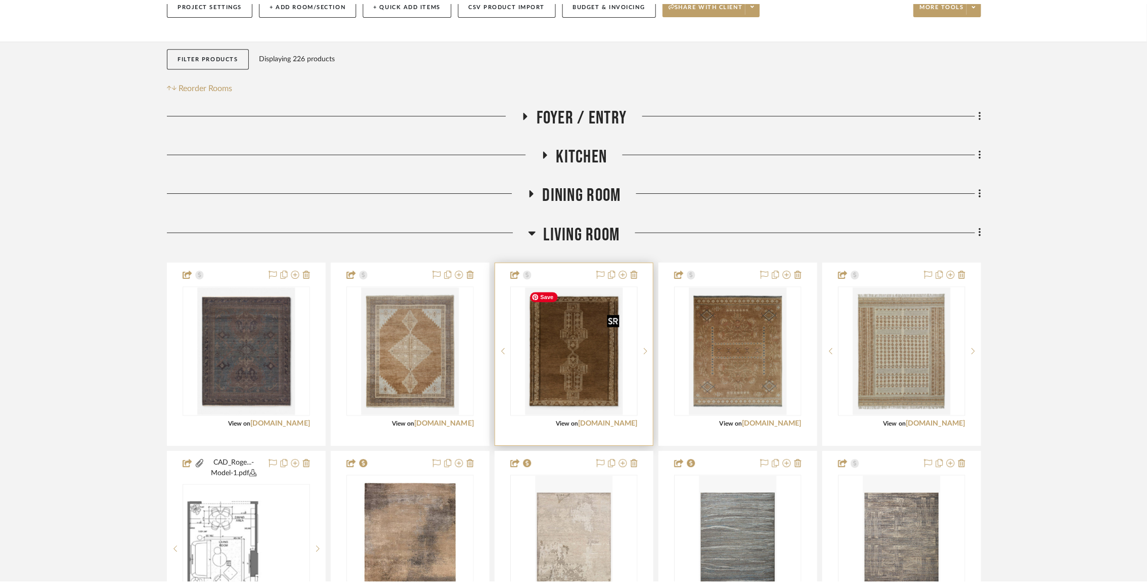
scroll to position [0, 0]
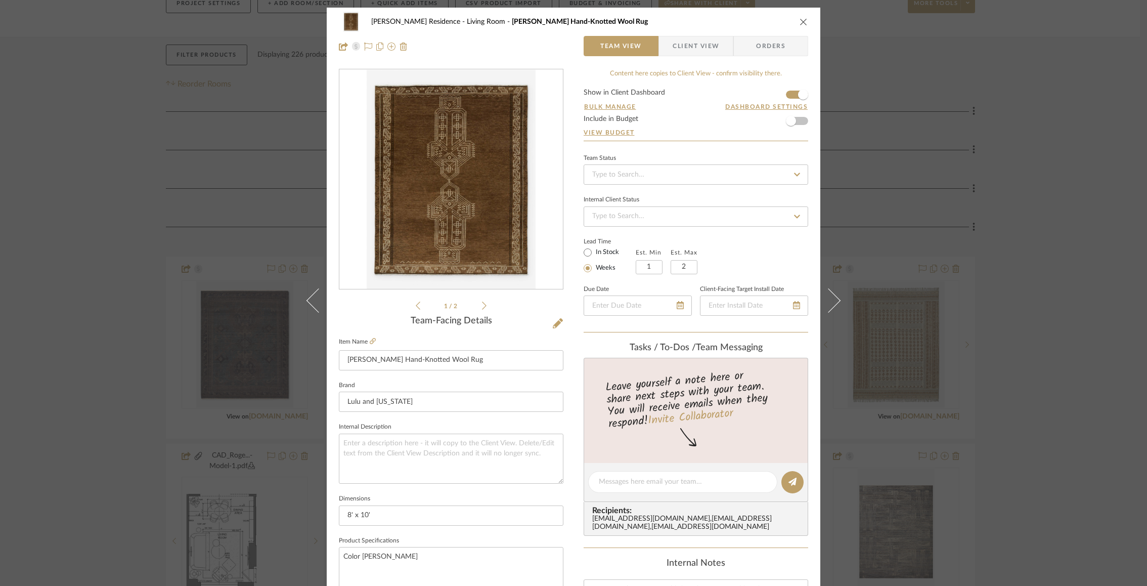
click at [397, 182] on img "0" at bounding box center [451, 179] width 169 height 219
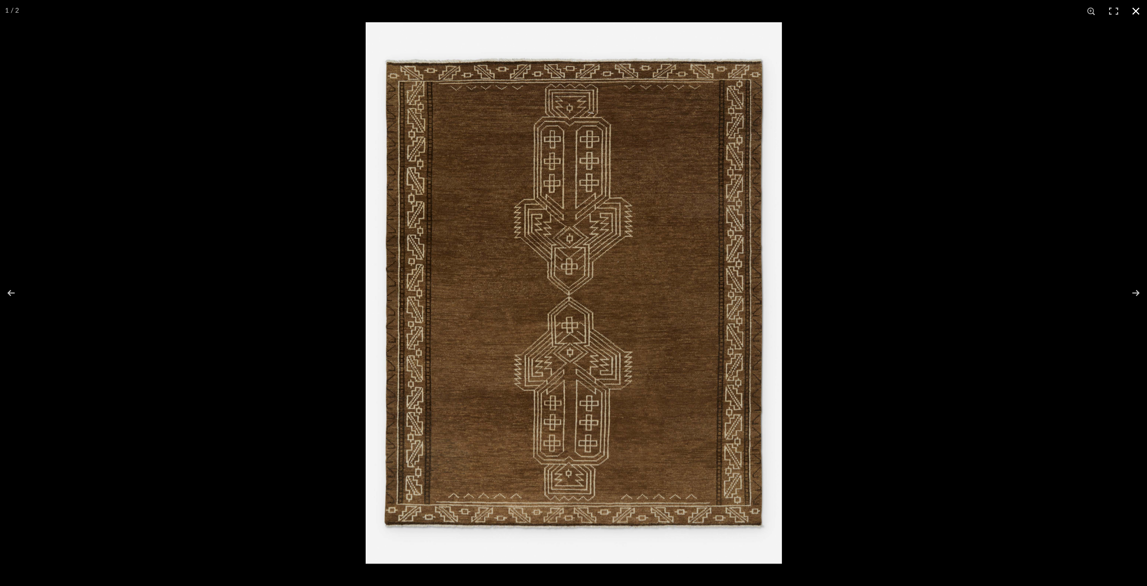
click at [1069, 203] on div at bounding box center [939, 315] width 1147 height 586
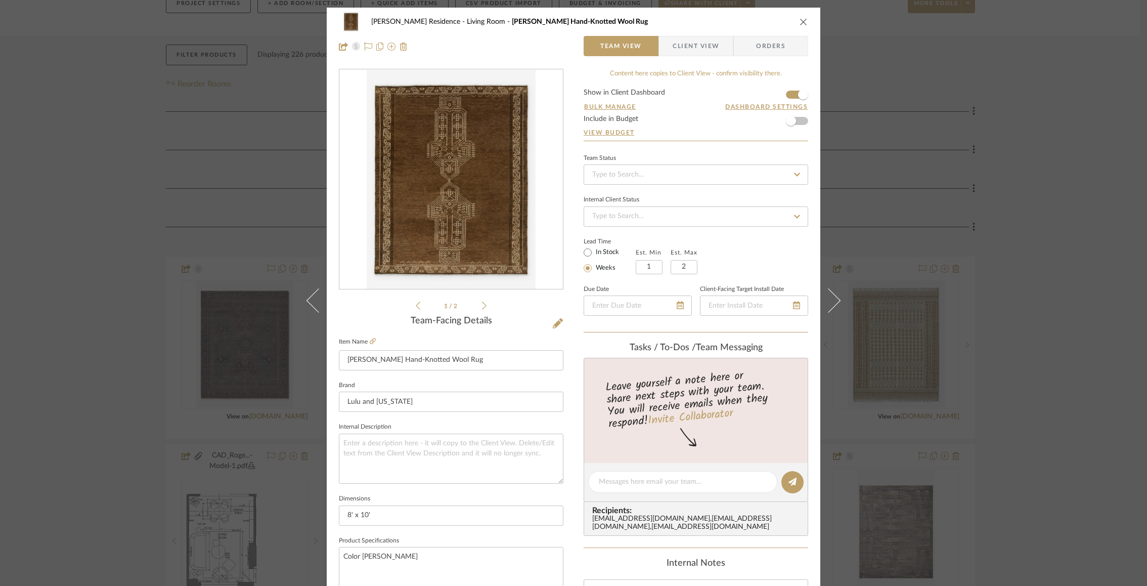
click at [976, 170] on div "Rogers Residence Living Room Velasquez Hand-Knotted Wool Rug Team View Client V…" at bounding box center [573, 293] width 1147 height 586
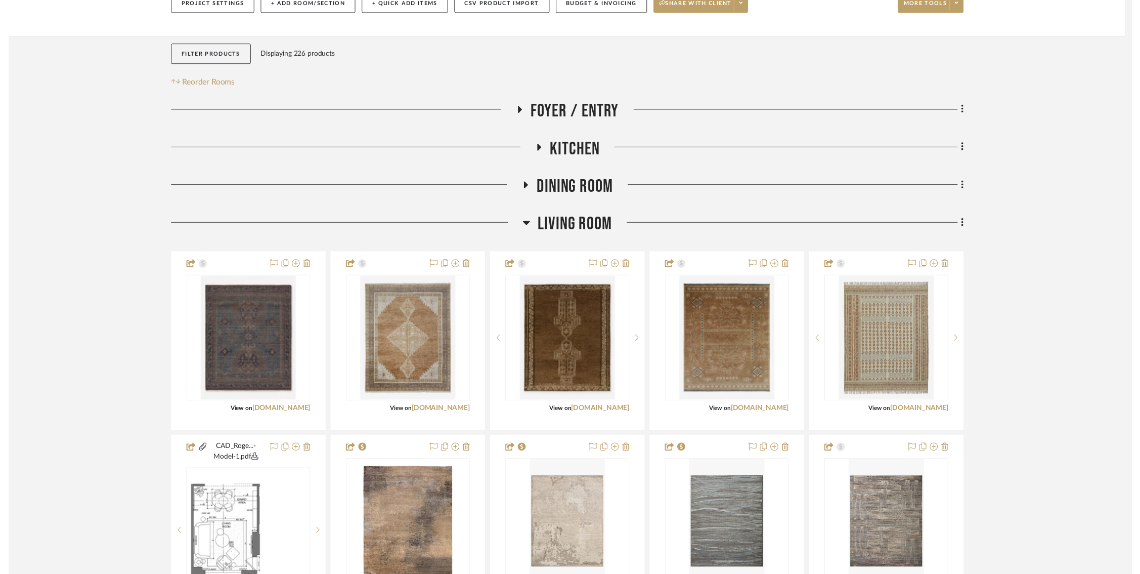
scroll to position [152, 0]
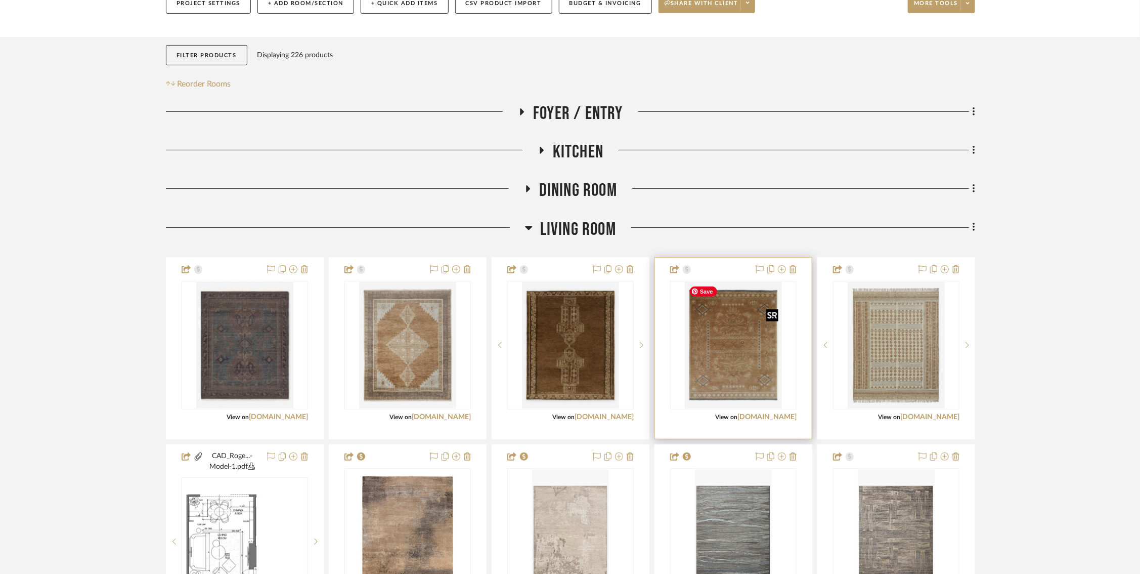
click at [750, 337] on img "0" at bounding box center [733, 345] width 97 height 126
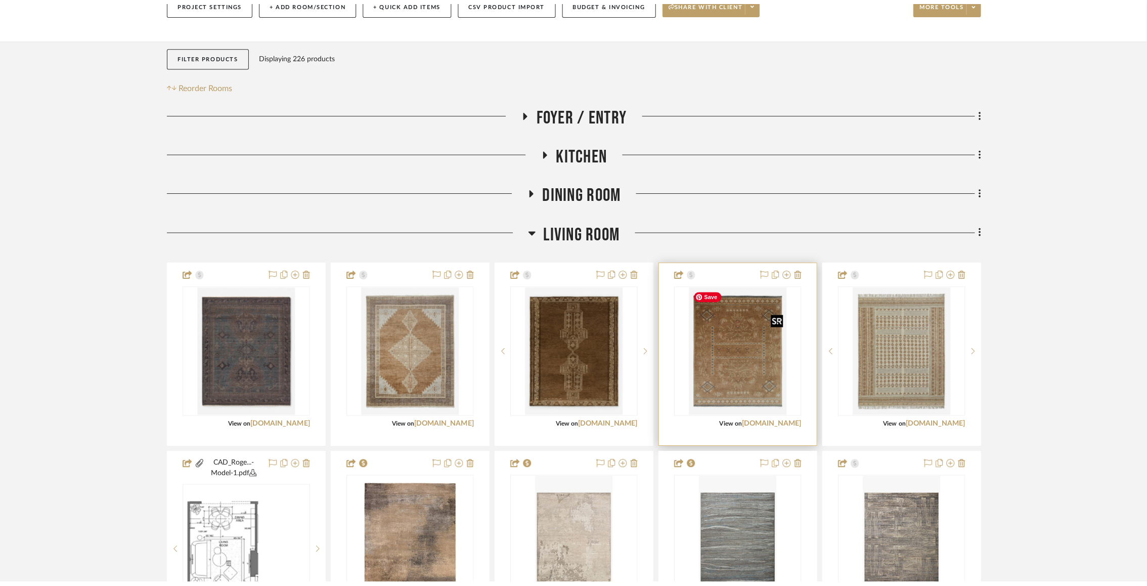
scroll to position [0, 0]
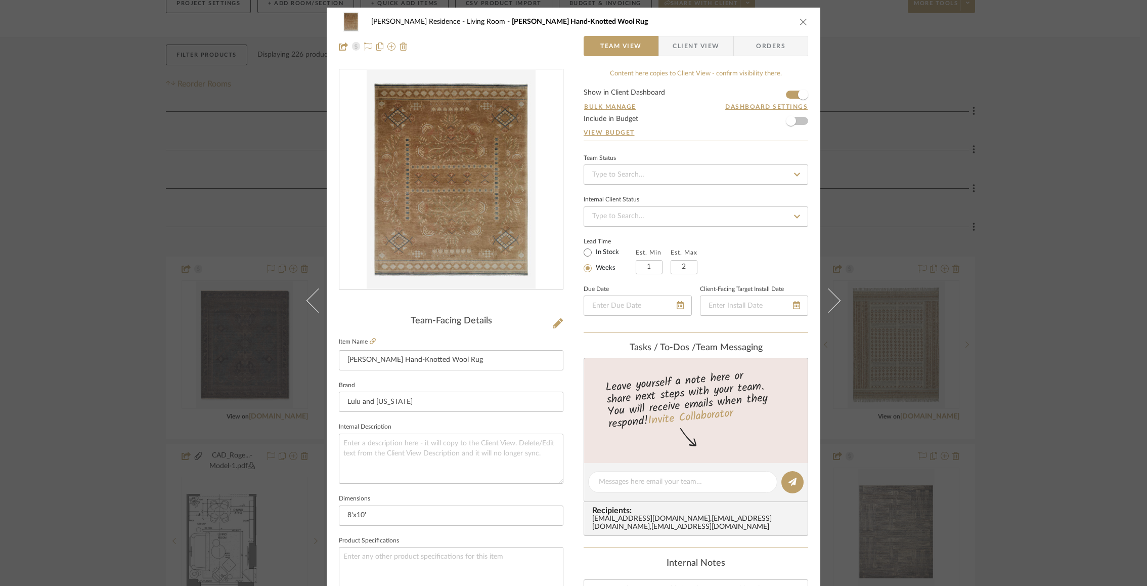
click at [397, 175] on img "0" at bounding box center [451, 179] width 169 height 219
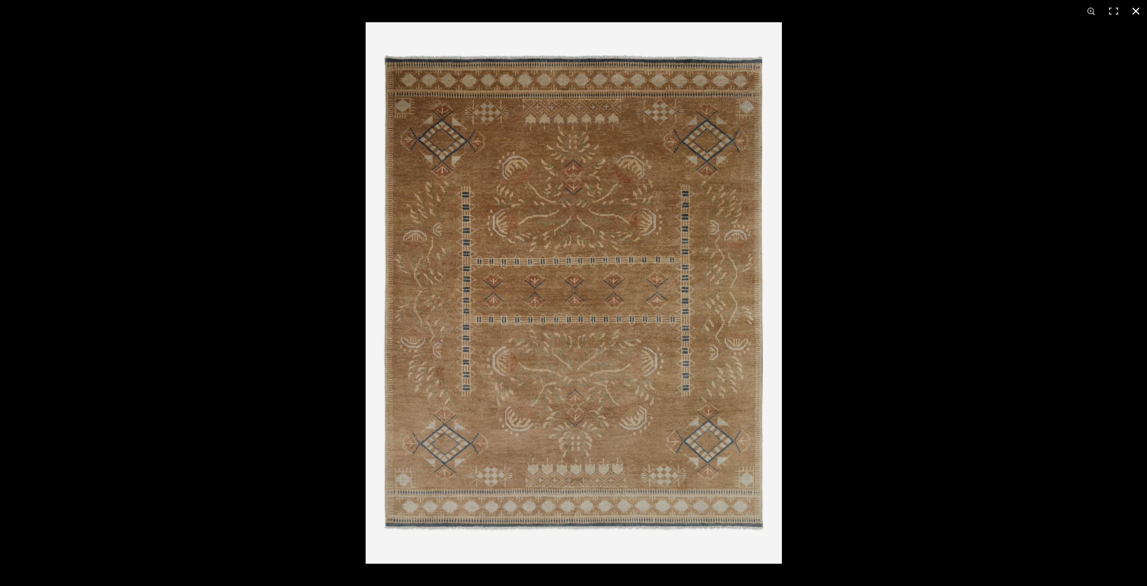
click at [1136, 12] on button at bounding box center [1136, 11] width 22 height 22
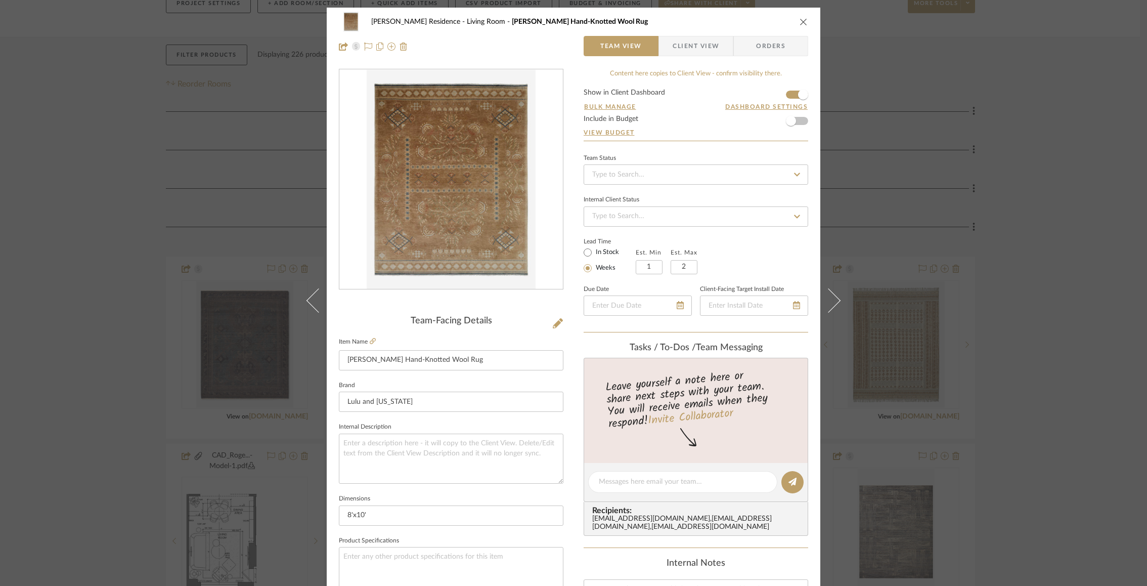
click at [1002, 124] on div "Rogers Residence Living Room Theda Hand-Knotted Wool Rug Team View Client View …" at bounding box center [573, 293] width 1147 height 586
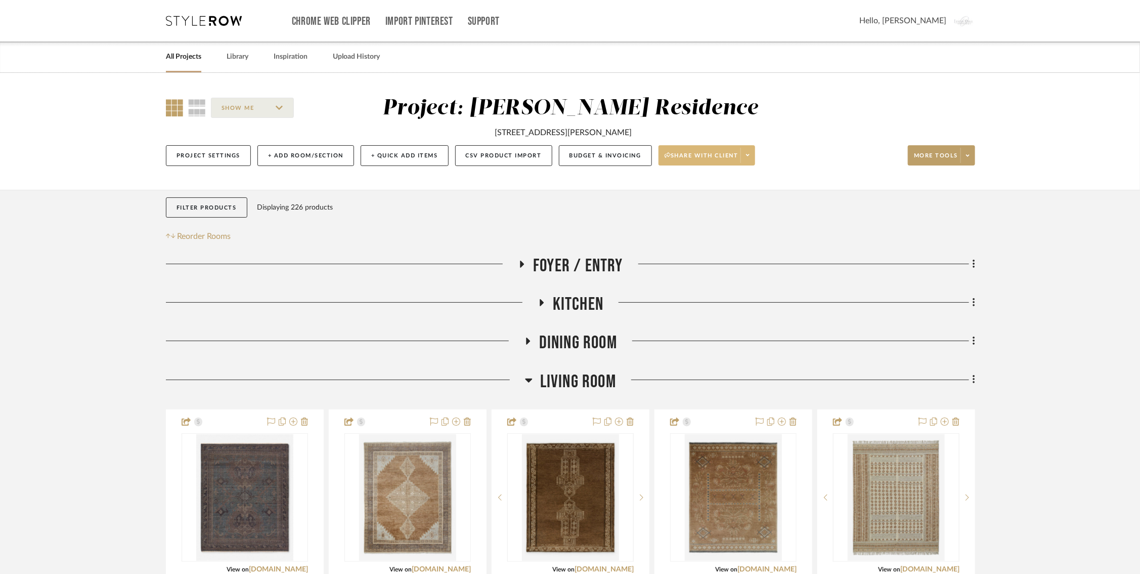
click at [720, 161] on span "Share with client" at bounding box center [702, 159] width 74 height 15
click at [680, 188] on span "Preview Client Dashboard" at bounding box center [710, 184] width 86 height 9
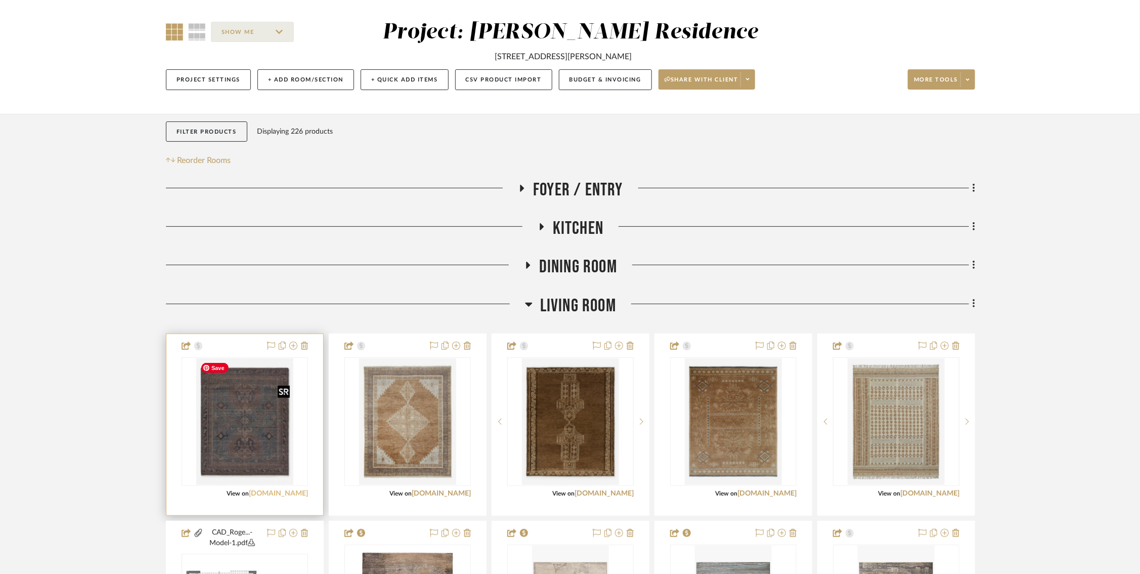
scroll to position [84, 0]
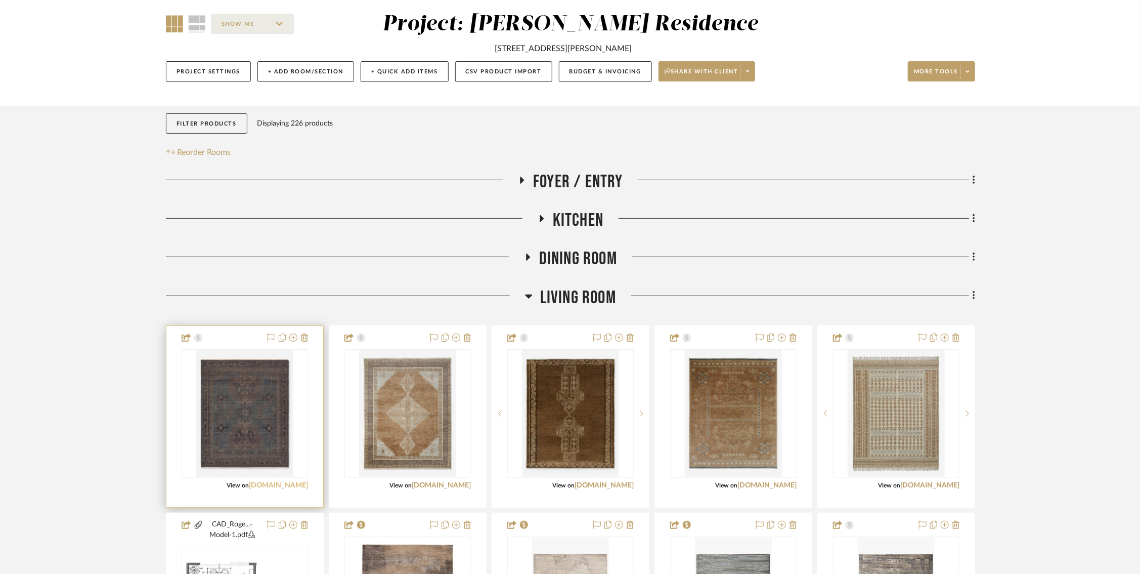
click at [265, 484] on link "luluandgeorgia.com" at bounding box center [278, 484] width 59 height 7
click at [255, 424] on img "0" at bounding box center [244, 413] width 97 height 126
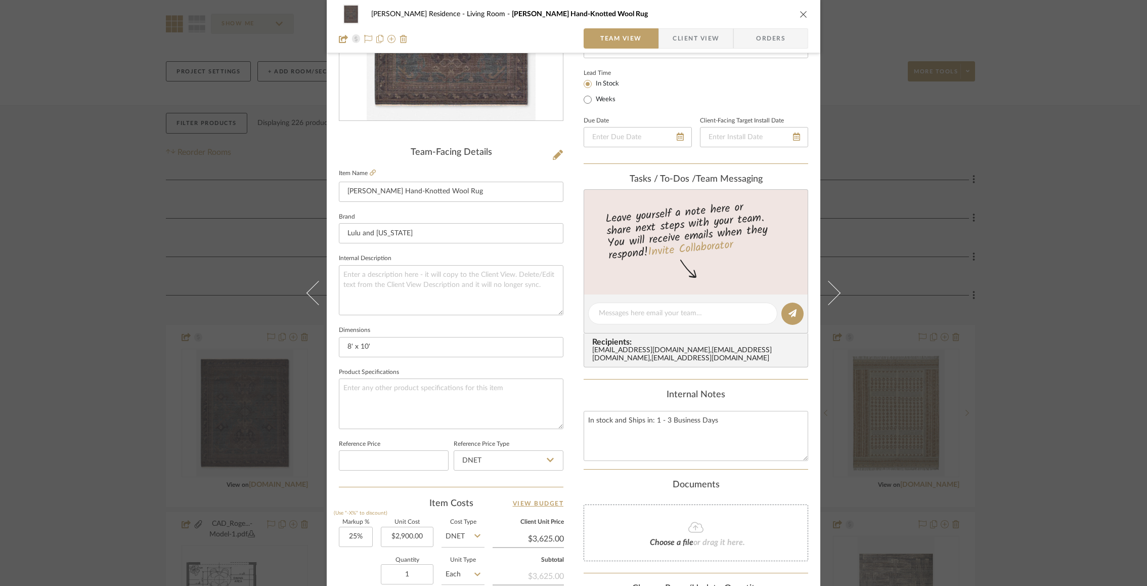
scroll to position [0, 0]
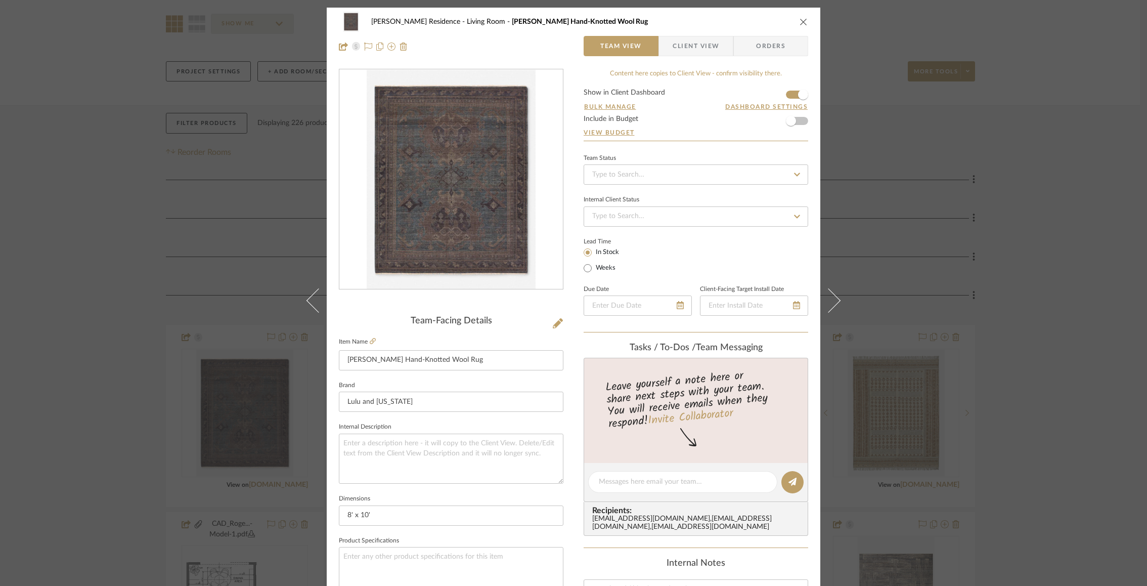
click at [800, 22] on icon "close" at bounding box center [804, 22] width 8 height 8
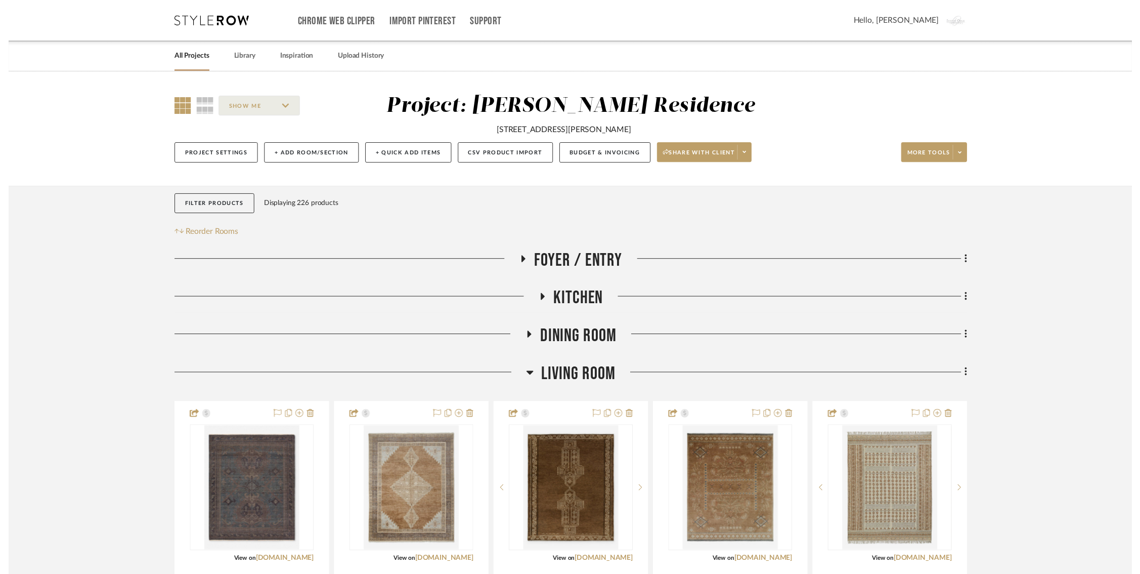
scroll to position [84, 0]
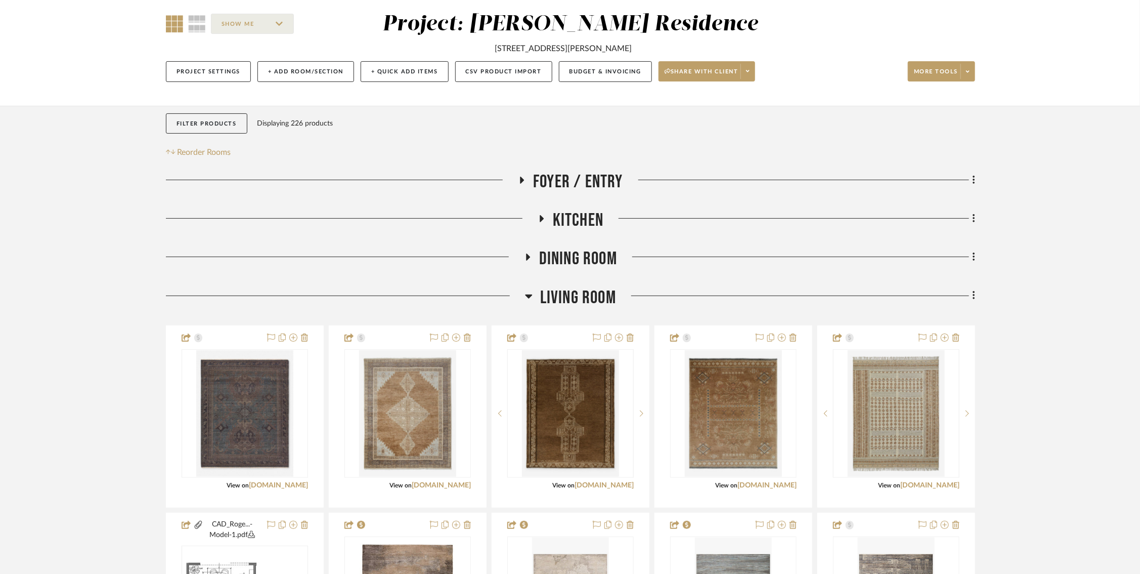
click at [530, 254] on icon at bounding box center [527, 257] width 12 height 8
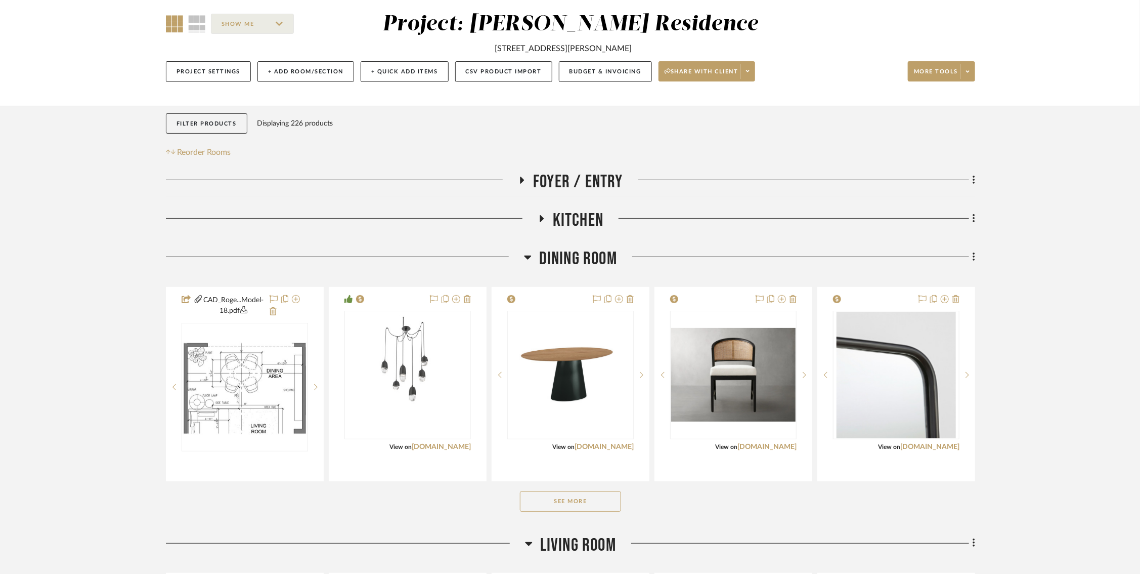
click at [537, 219] on icon at bounding box center [541, 219] width 12 height 8
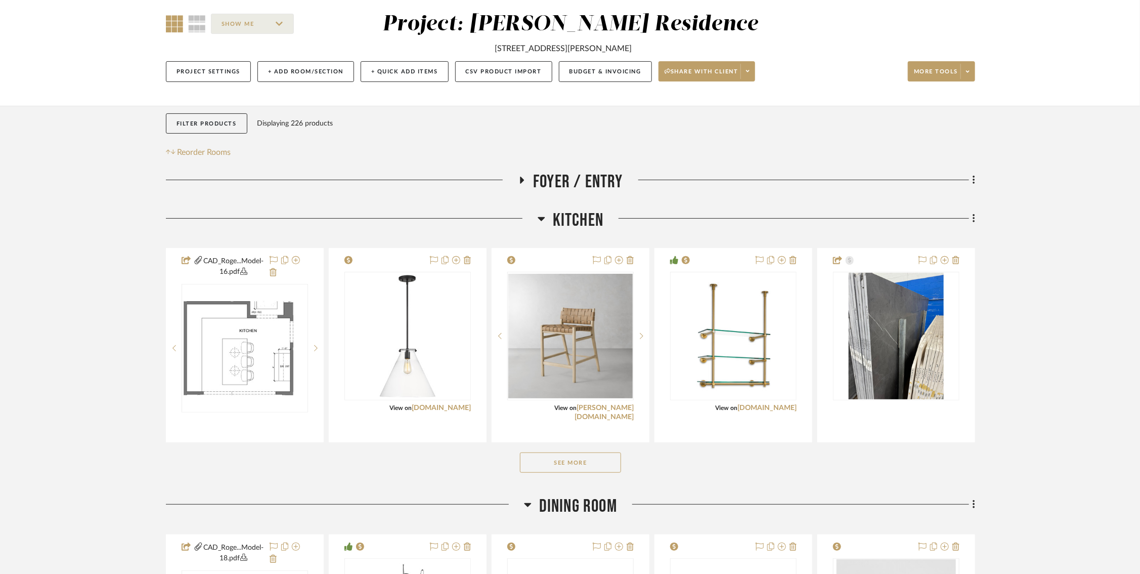
click at [555, 461] on button "See More" at bounding box center [570, 462] width 101 height 20
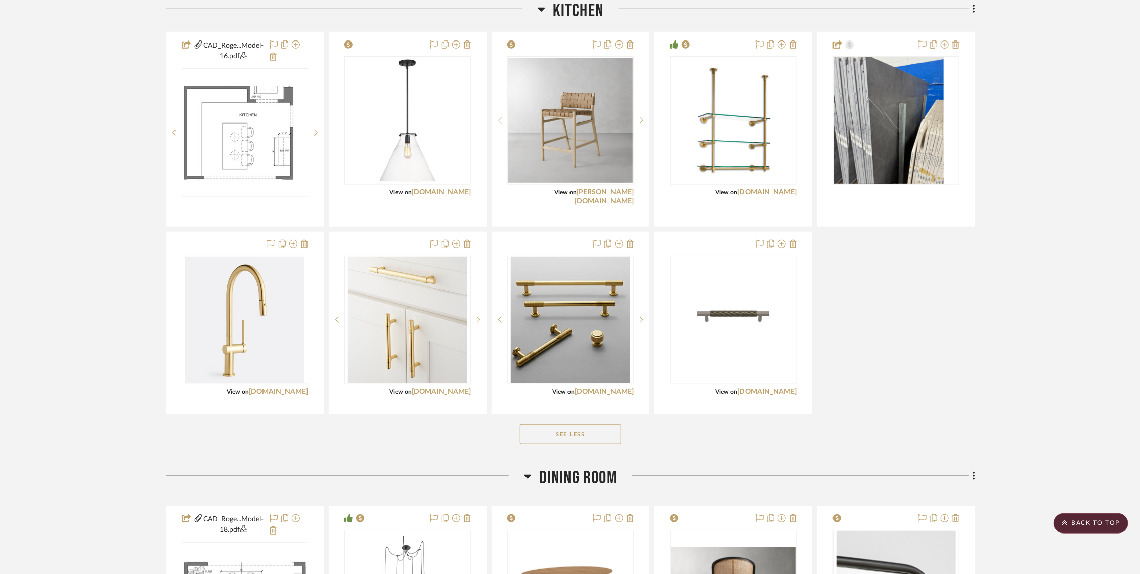
scroll to position [311, 0]
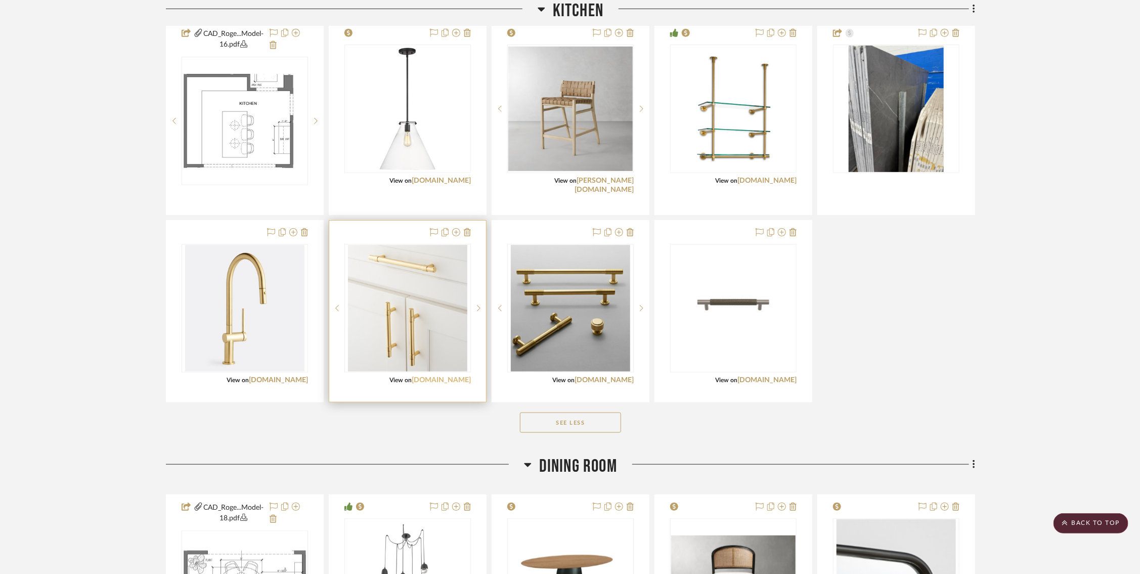
click at [447, 380] on link "rejuvenation.com" at bounding box center [441, 379] width 59 height 7
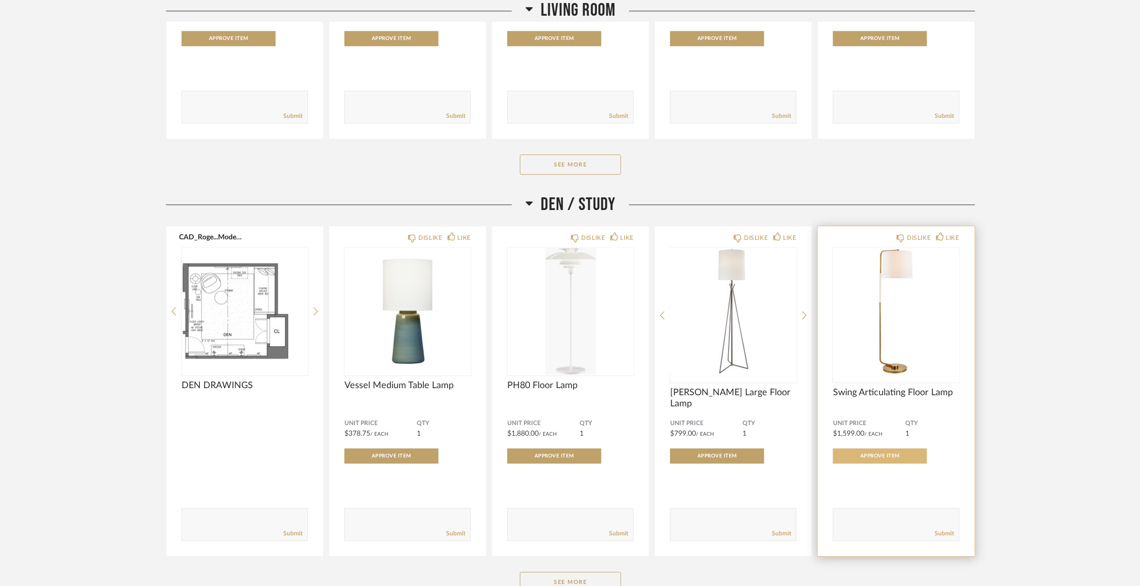
scroll to position [1611, 0]
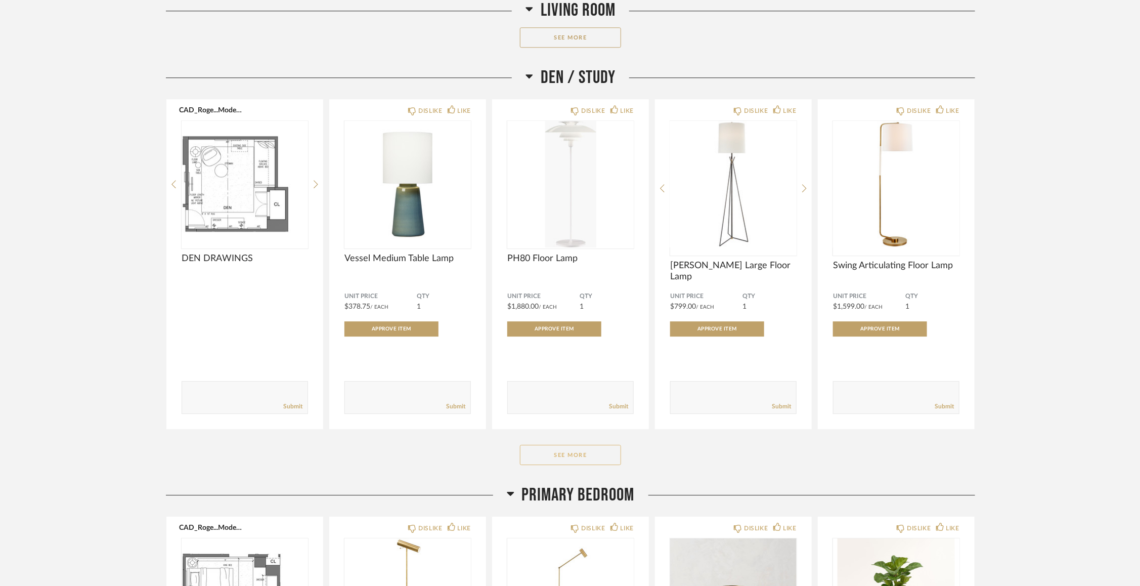
click at [583, 452] on button "See More" at bounding box center [570, 455] width 101 height 20
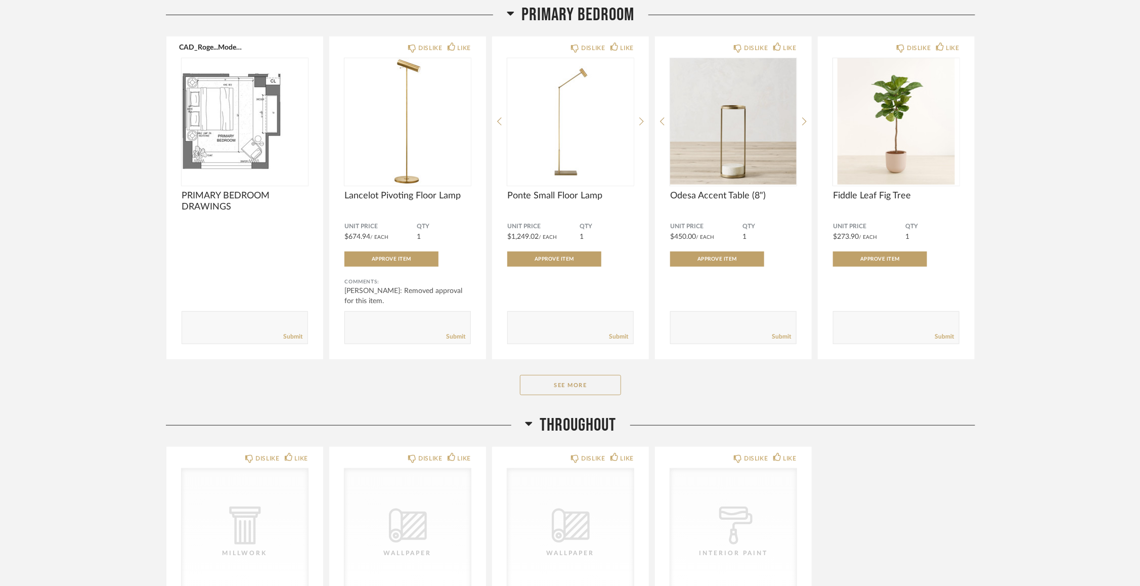
scroll to position [2452, 0]
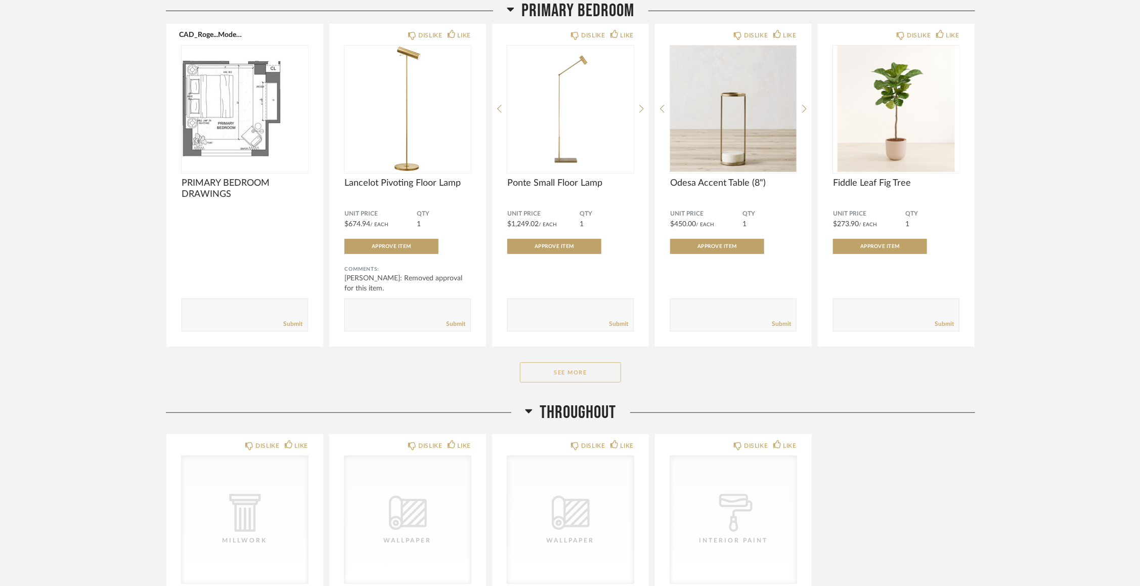
click at [580, 376] on button "See More" at bounding box center [570, 372] width 101 height 20
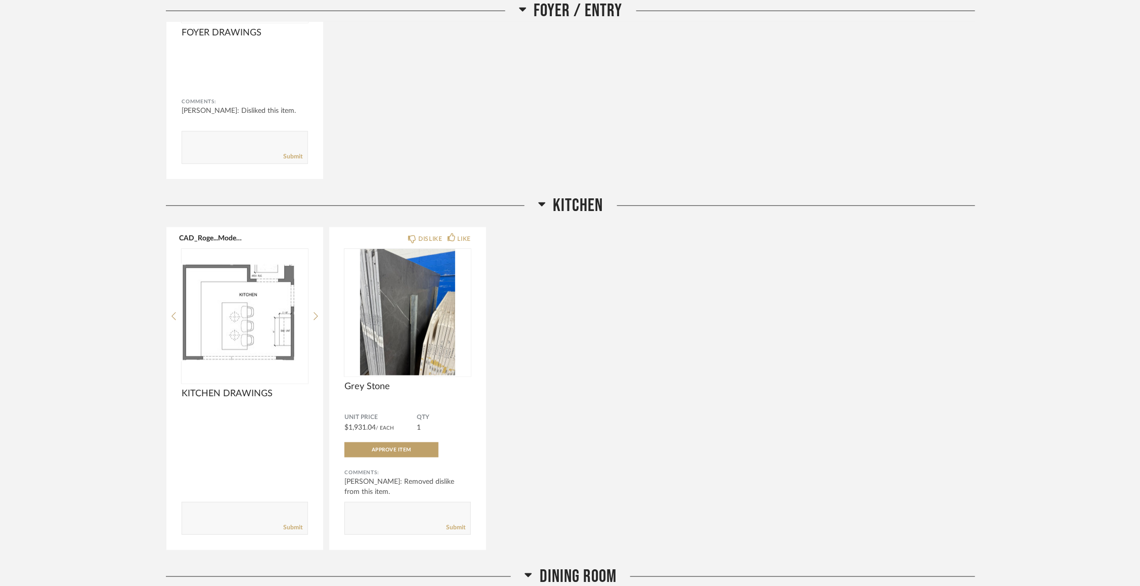
scroll to position [0, 0]
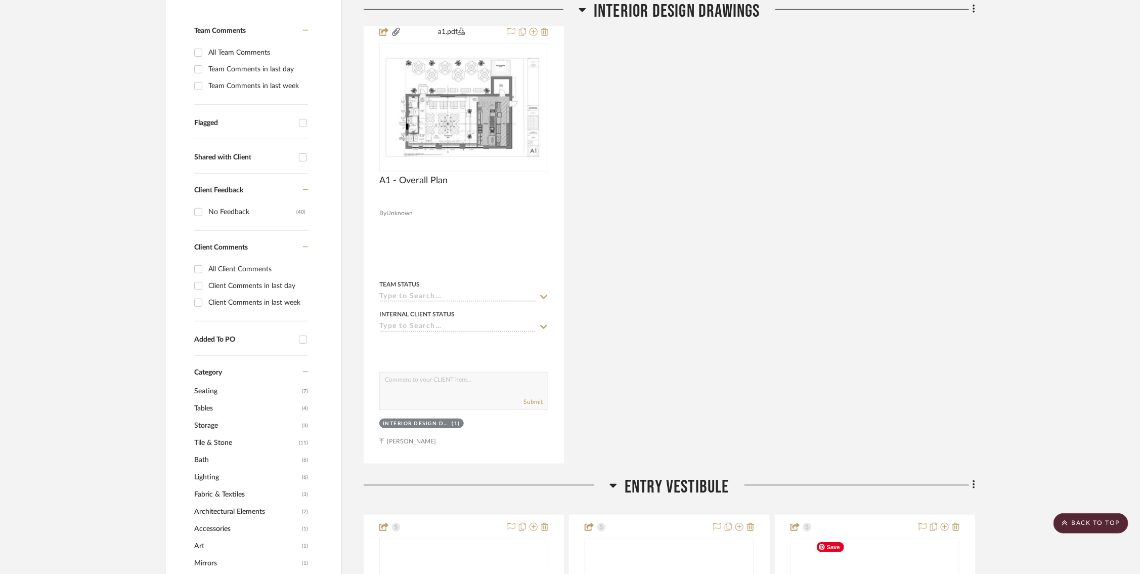
scroll to position [0, 7]
